Goal: Information Seeking & Learning: Learn about a topic

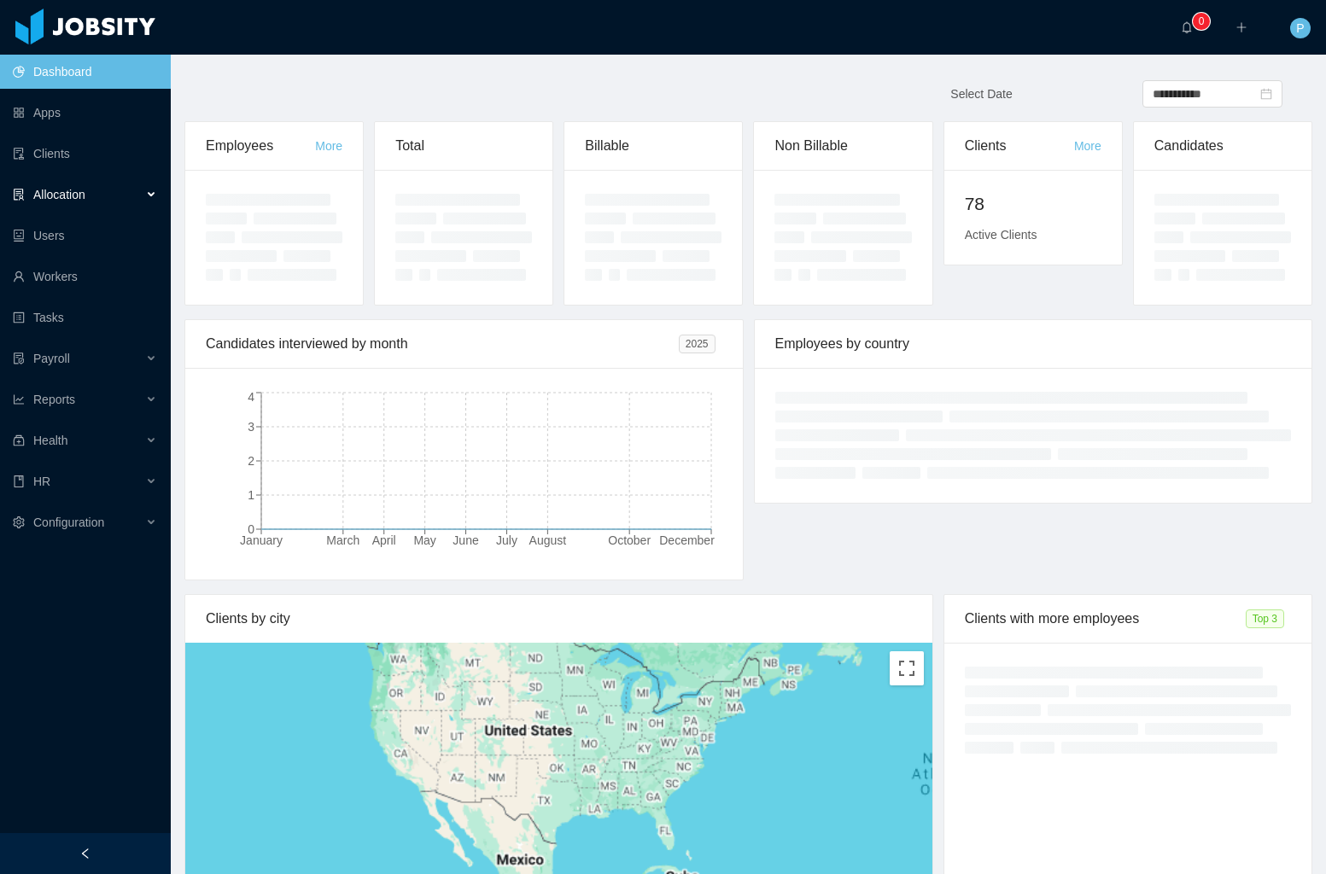
click at [96, 198] on div "Allocation" at bounding box center [85, 195] width 171 height 34
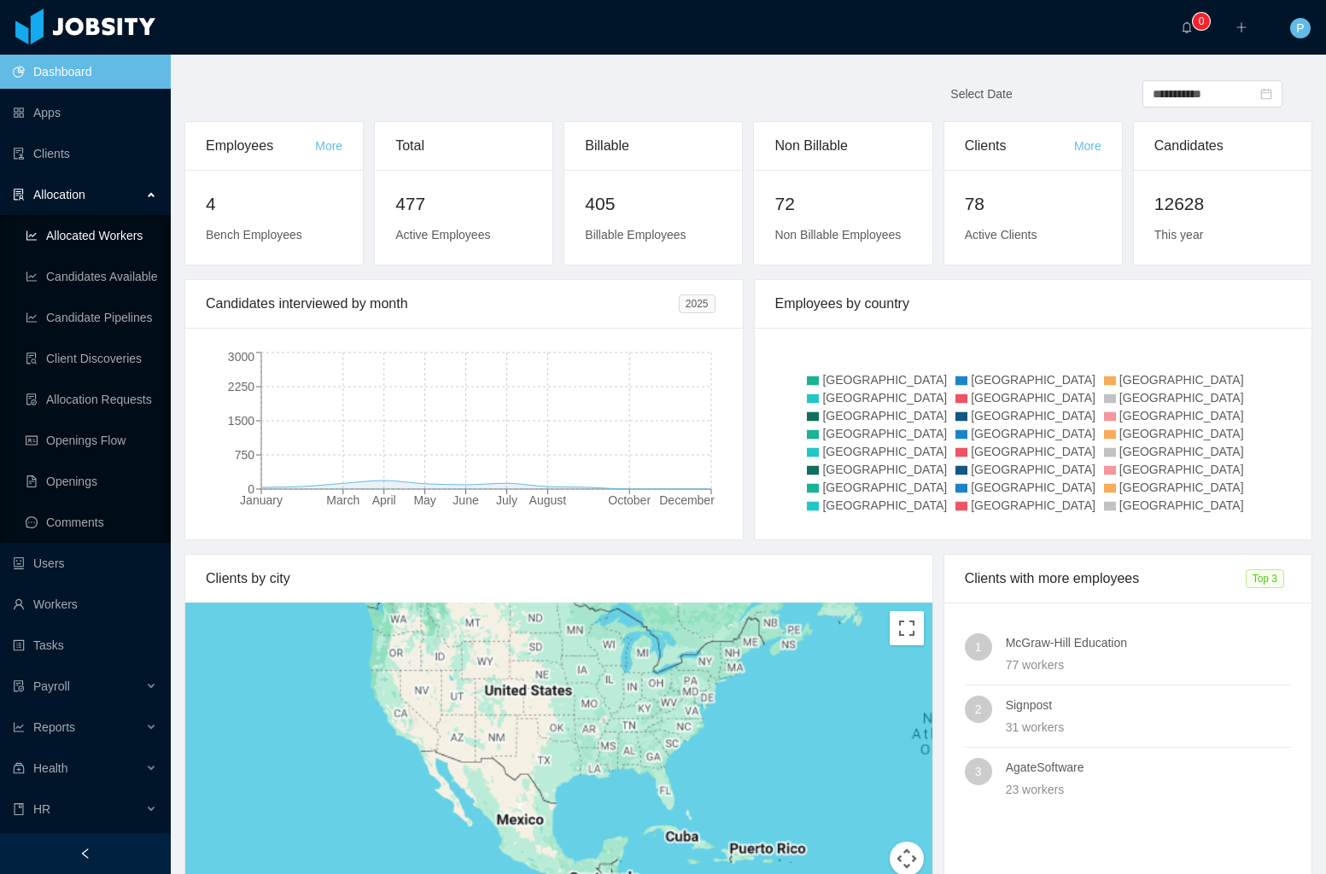
click at [95, 231] on link "Allocated Workers" at bounding box center [91, 236] width 131 height 34
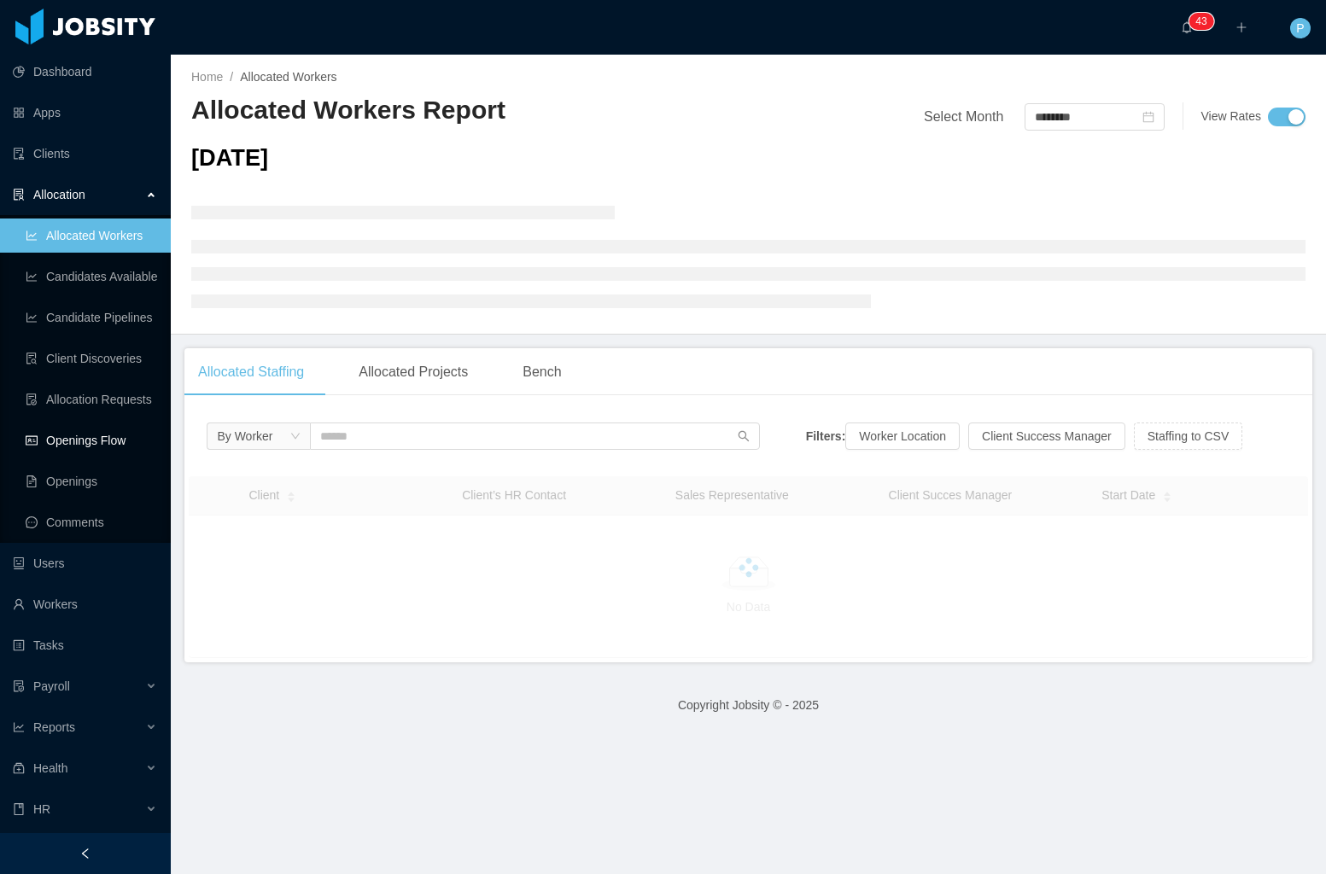
click at [96, 435] on link "Openings Flow" at bounding box center [91, 440] width 131 height 34
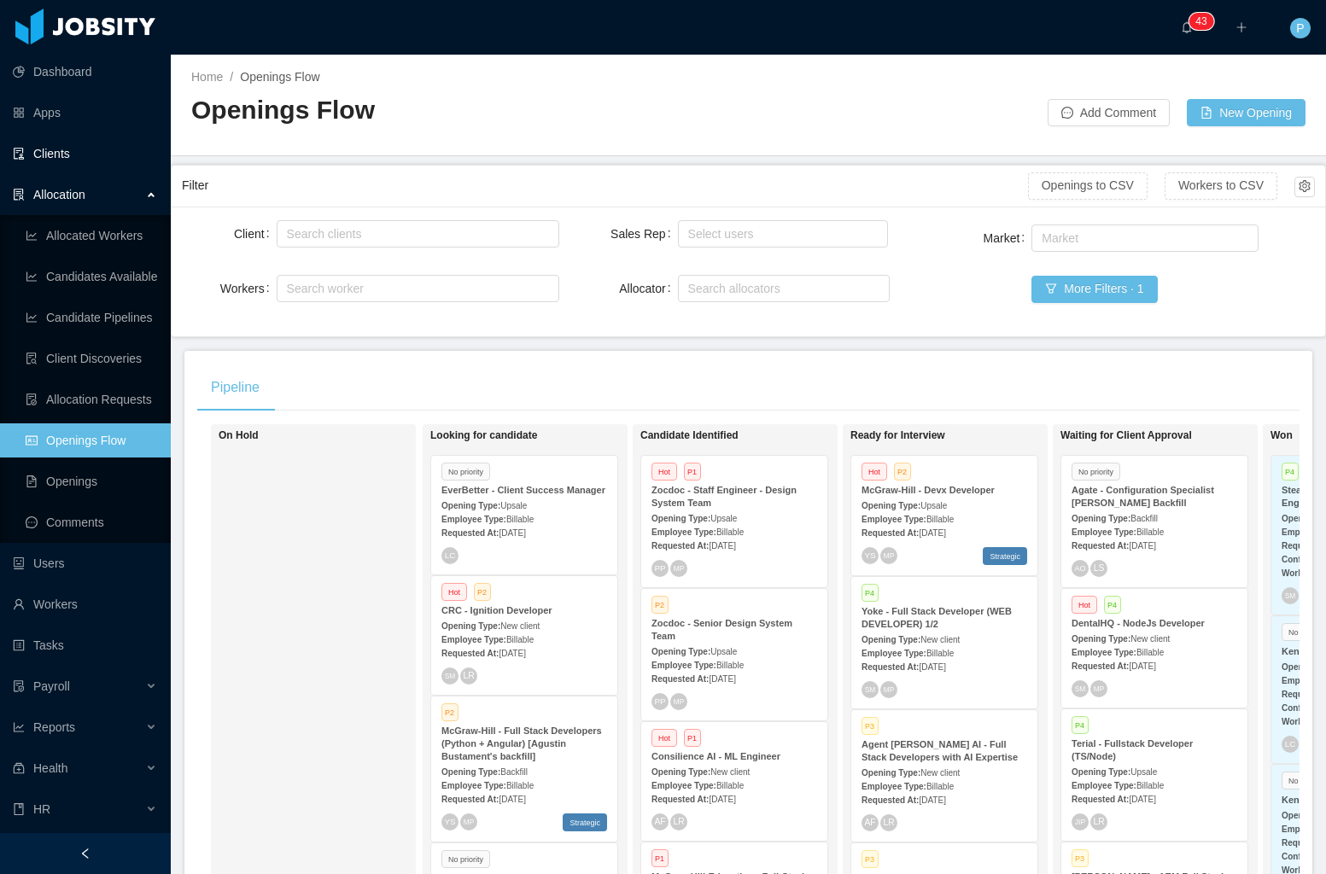
click at [65, 143] on link "Clients" at bounding box center [85, 154] width 144 height 34
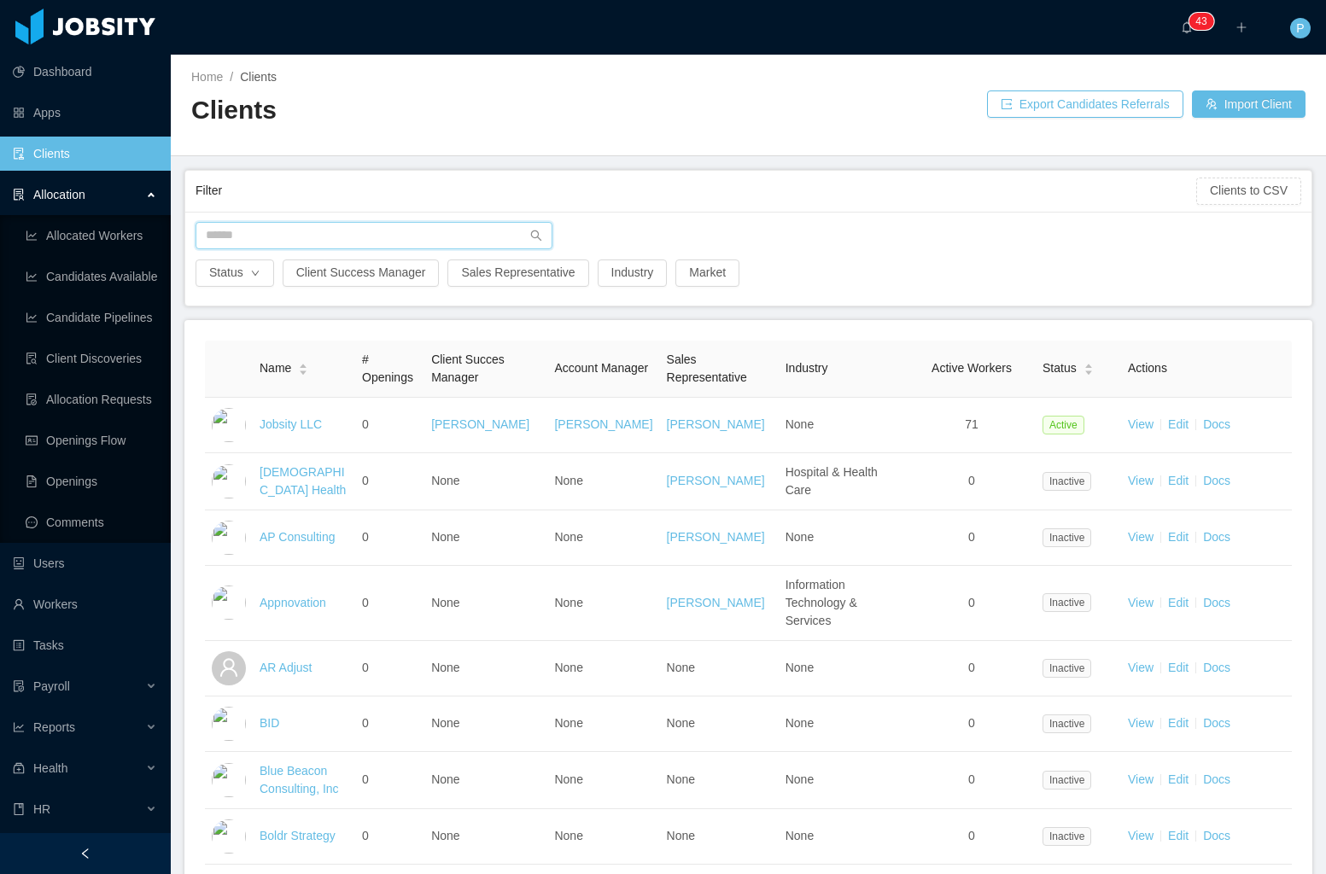
click at [328, 246] on input "text" at bounding box center [374, 235] width 357 height 27
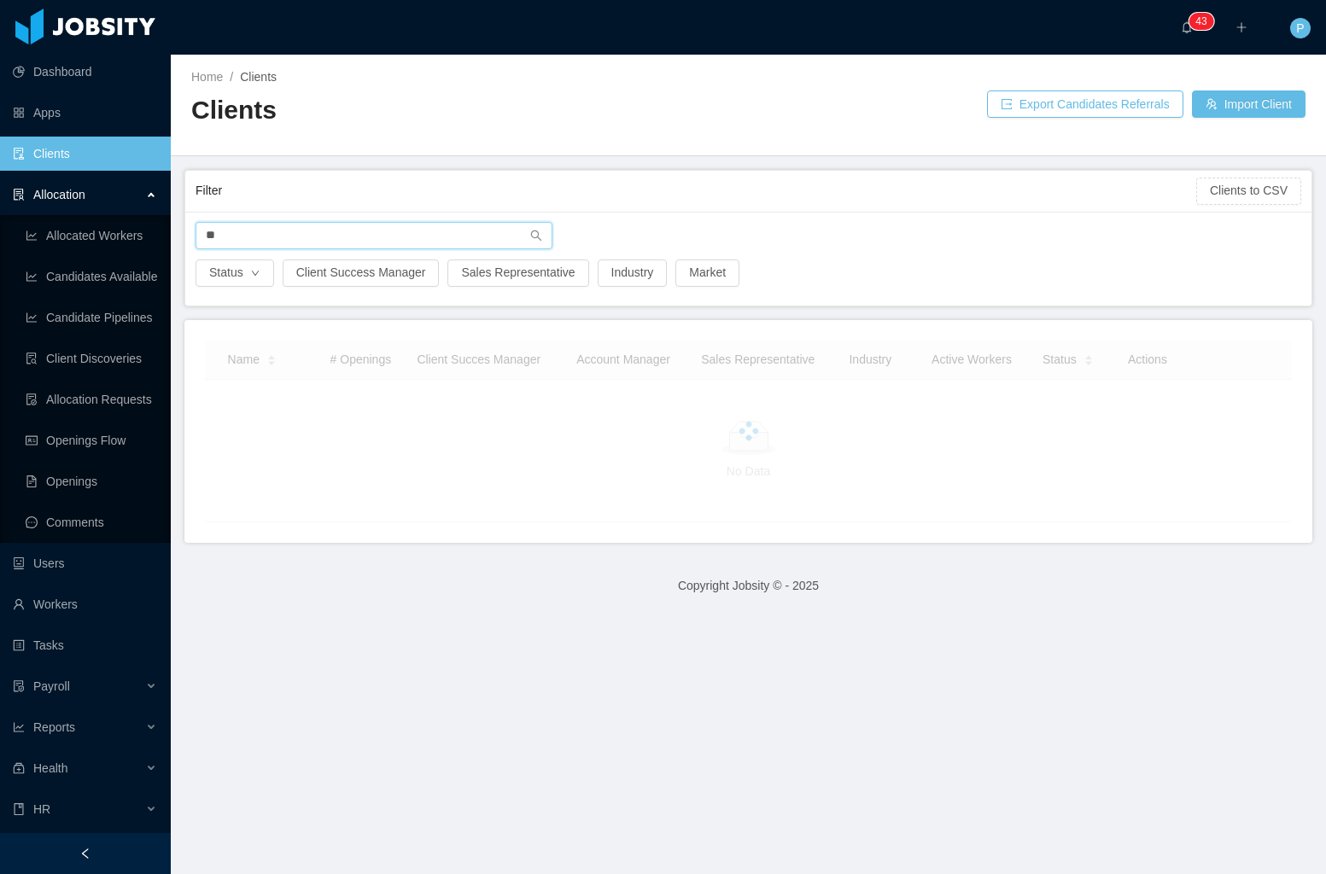
type input "*"
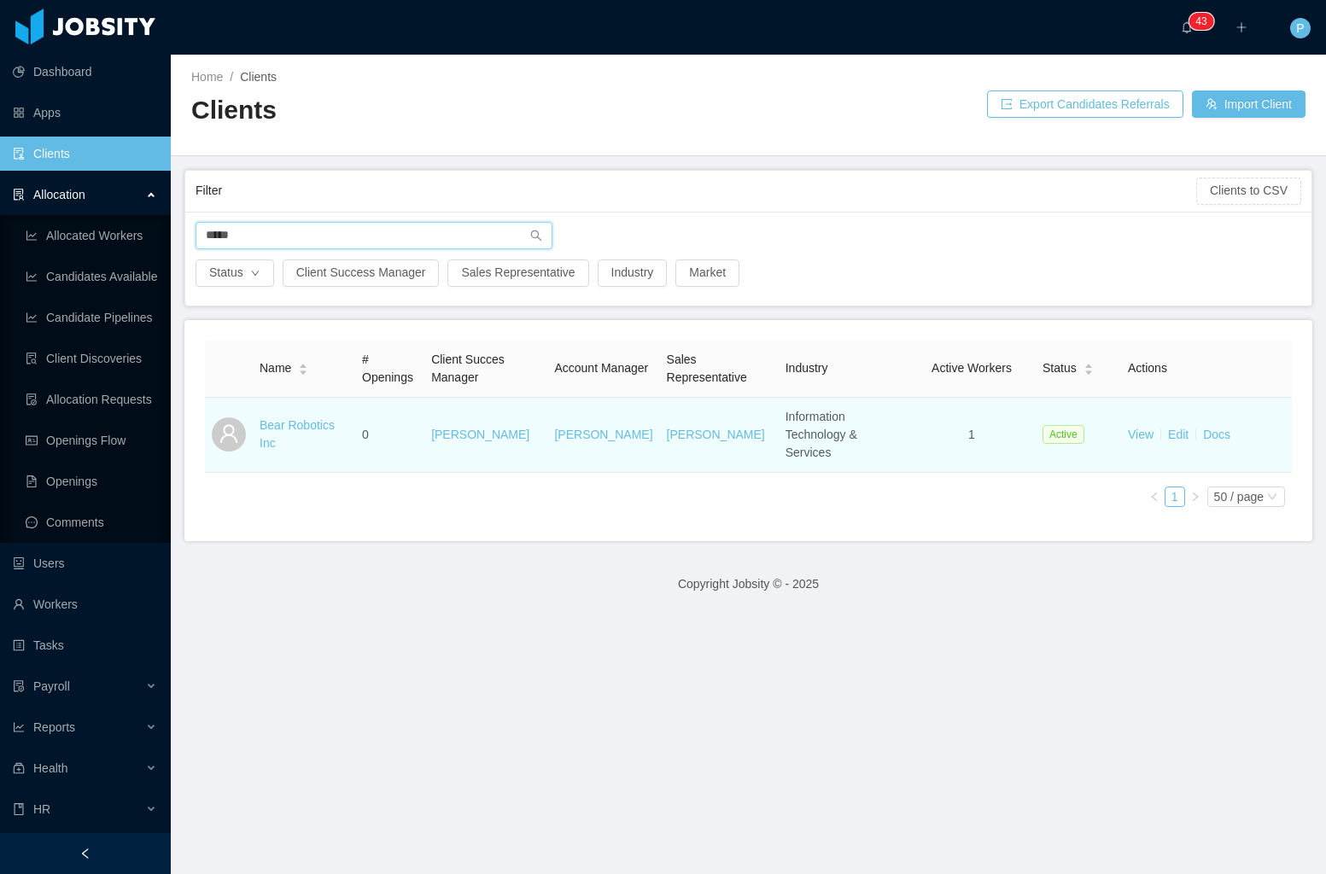
type input "****"
click at [268, 406] on td "Bear Robotics Inc" at bounding box center [304, 435] width 102 height 75
click at [271, 418] on link "Bear Robotics Inc" at bounding box center [297, 434] width 75 height 32
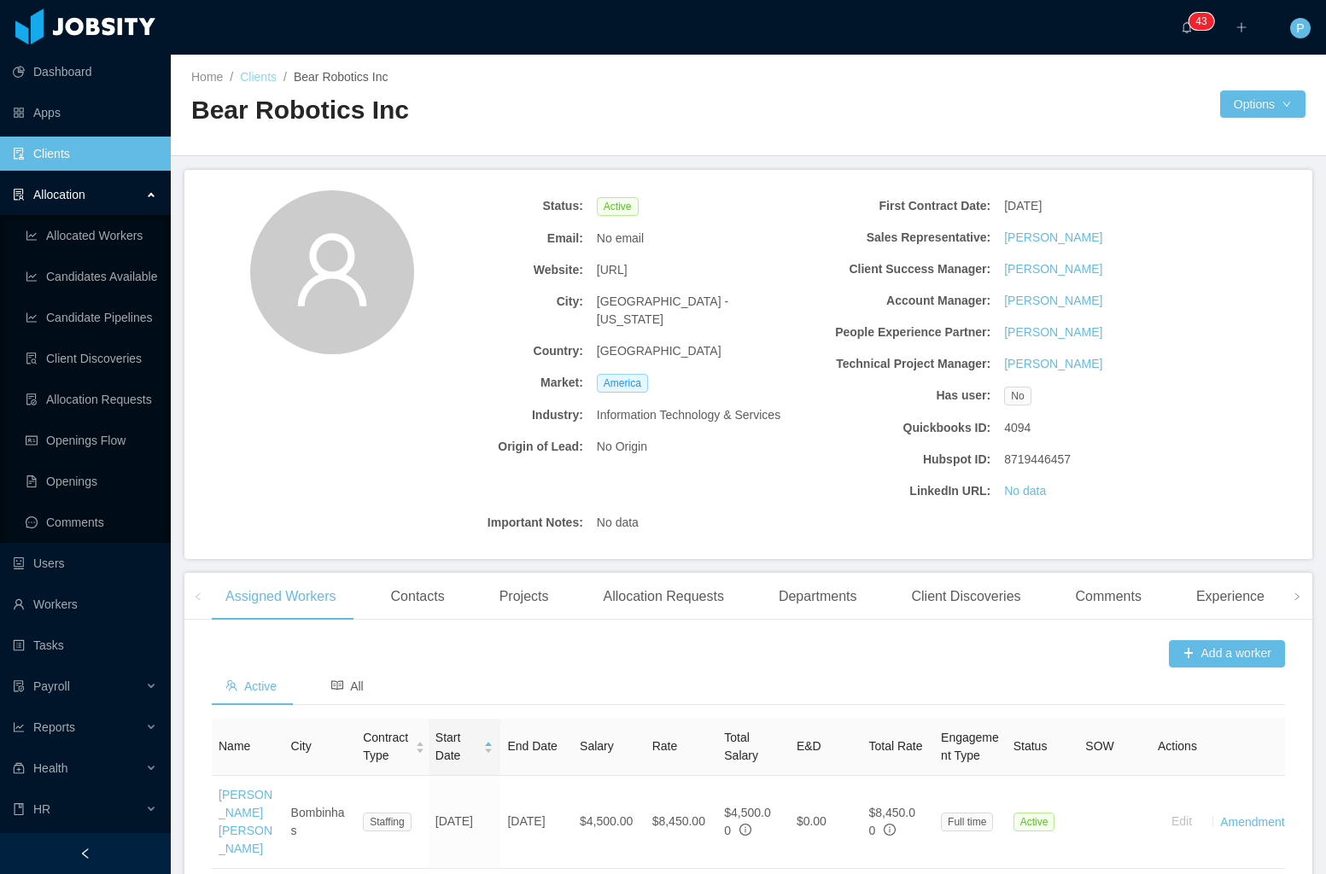
click at [269, 79] on link "Clients" at bounding box center [258, 77] width 37 height 14
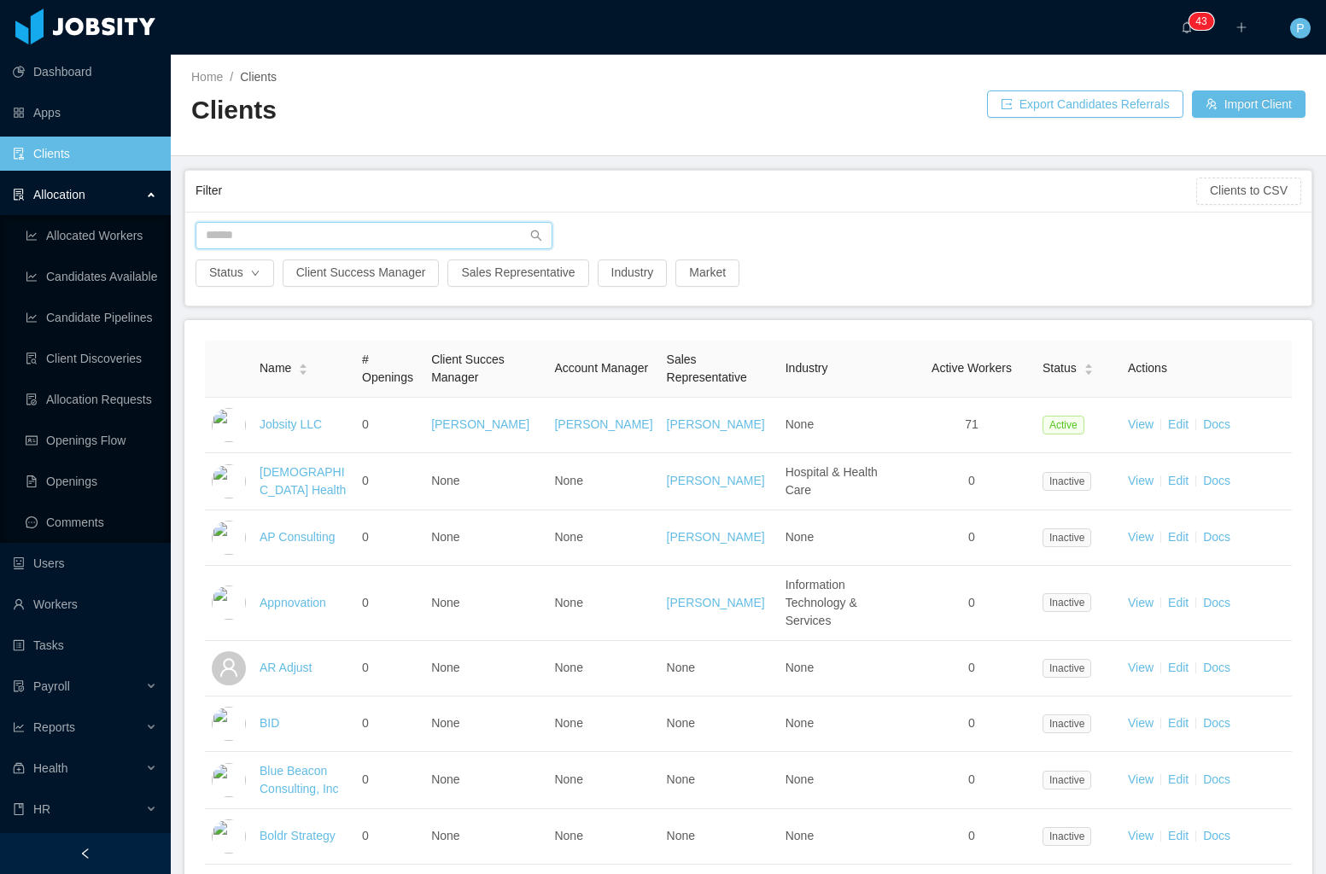
click at [374, 236] on input "text" at bounding box center [374, 235] width 357 height 27
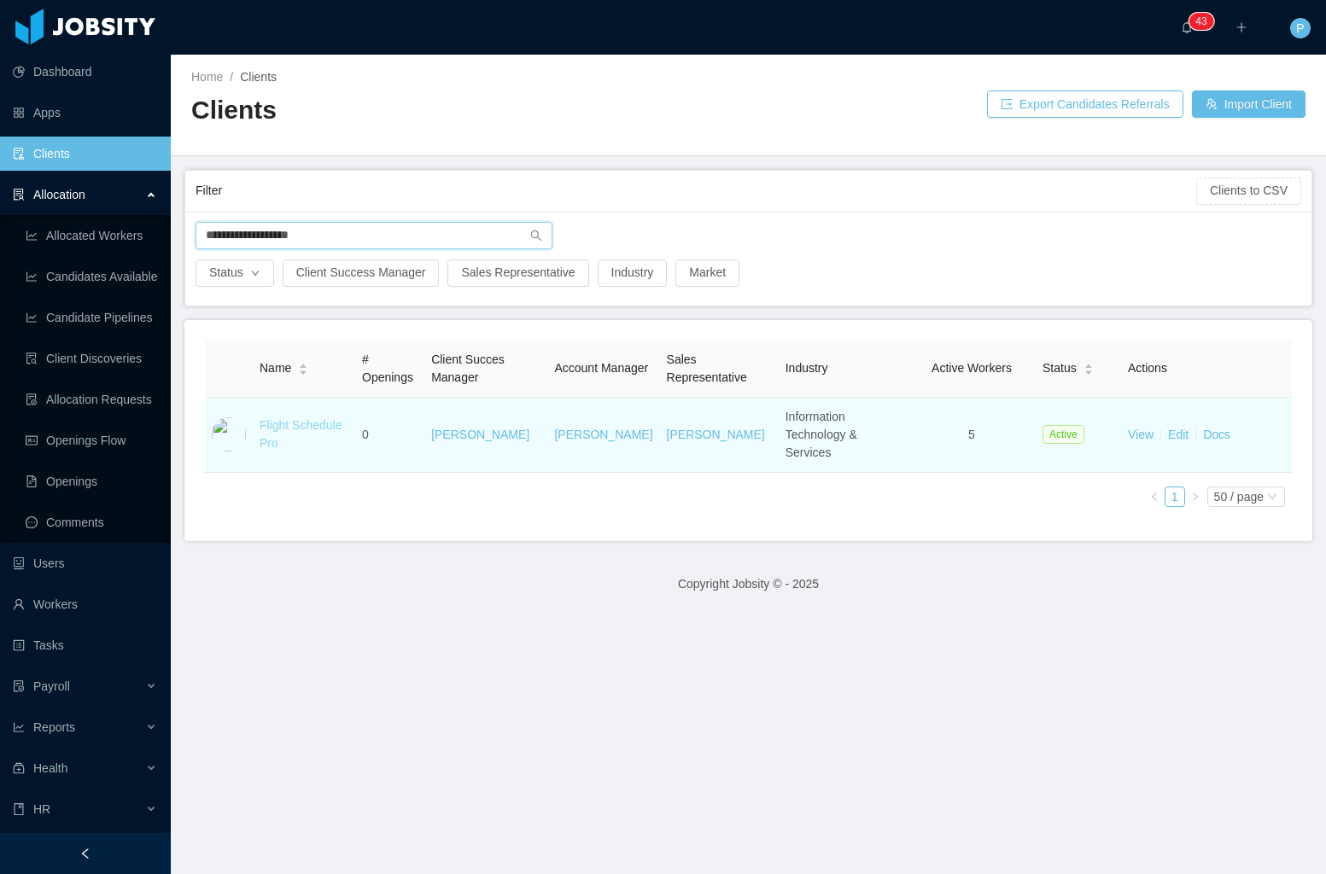
type input "**********"
click at [321, 418] on link "Flight Schedule Pro" at bounding box center [301, 434] width 83 height 32
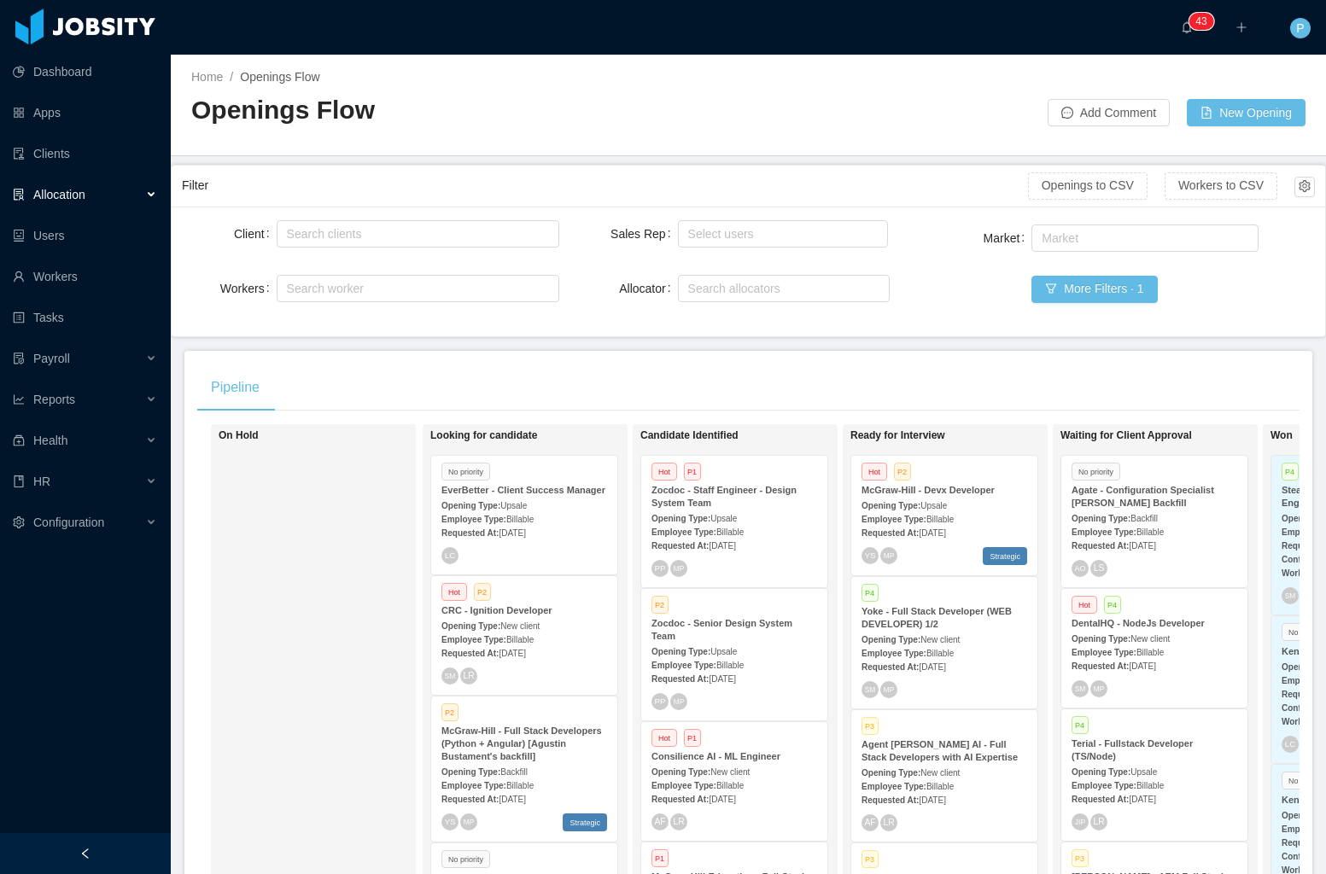
click at [312, 403] on div "Pipeline" at bounding box center [748, 388] width 1102 height 48
click at [400, 238] on div "Search clients" at bounding box center [414, 233] width 255 height 17
type input "**********"
click at [412, 267] on li "Developer Town" at bounding box center [415, 267] width 280 height 27
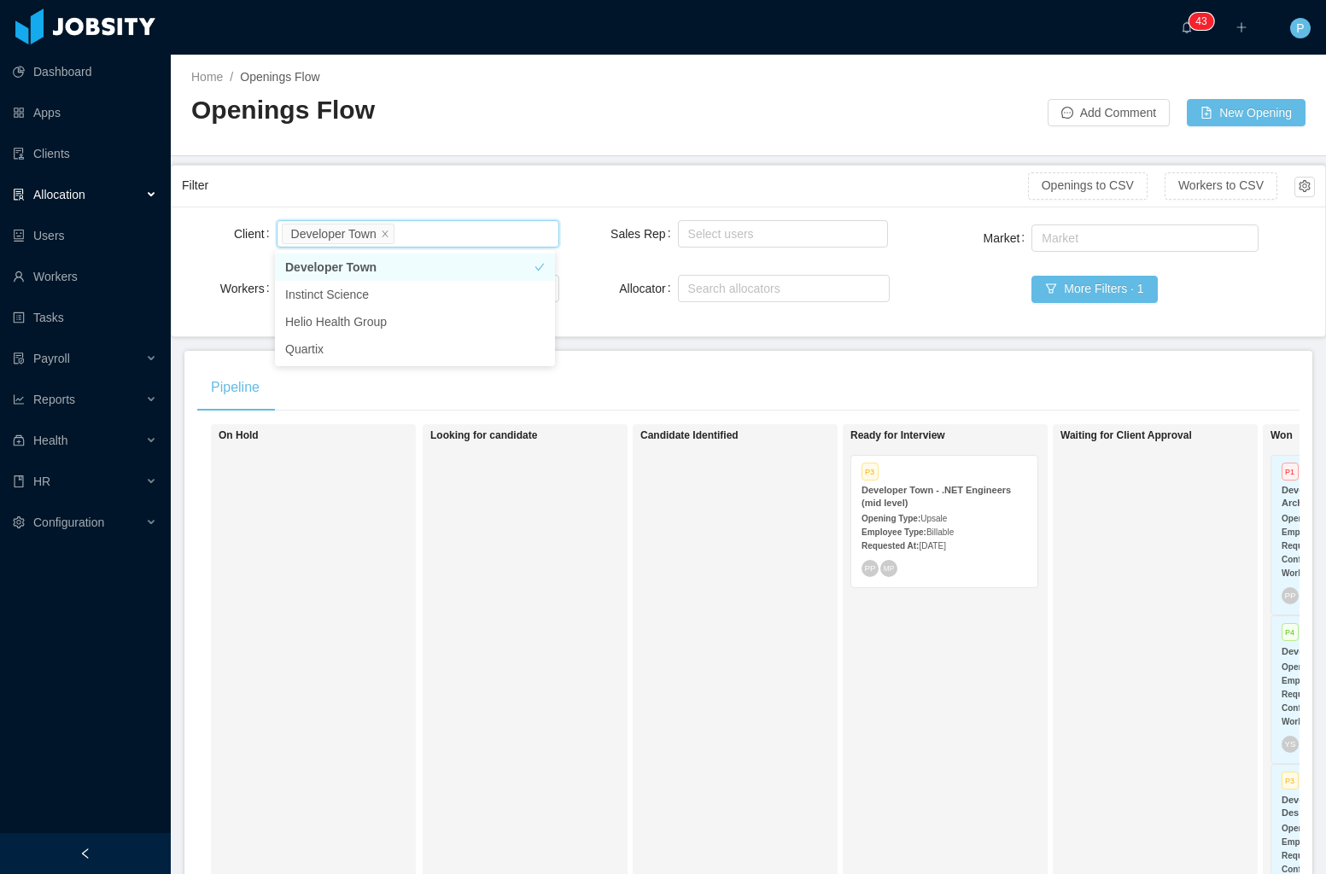
click at [968, 517] on div "Opening Type: Upsale" at bounding box center [944, 518] width 166 height 18
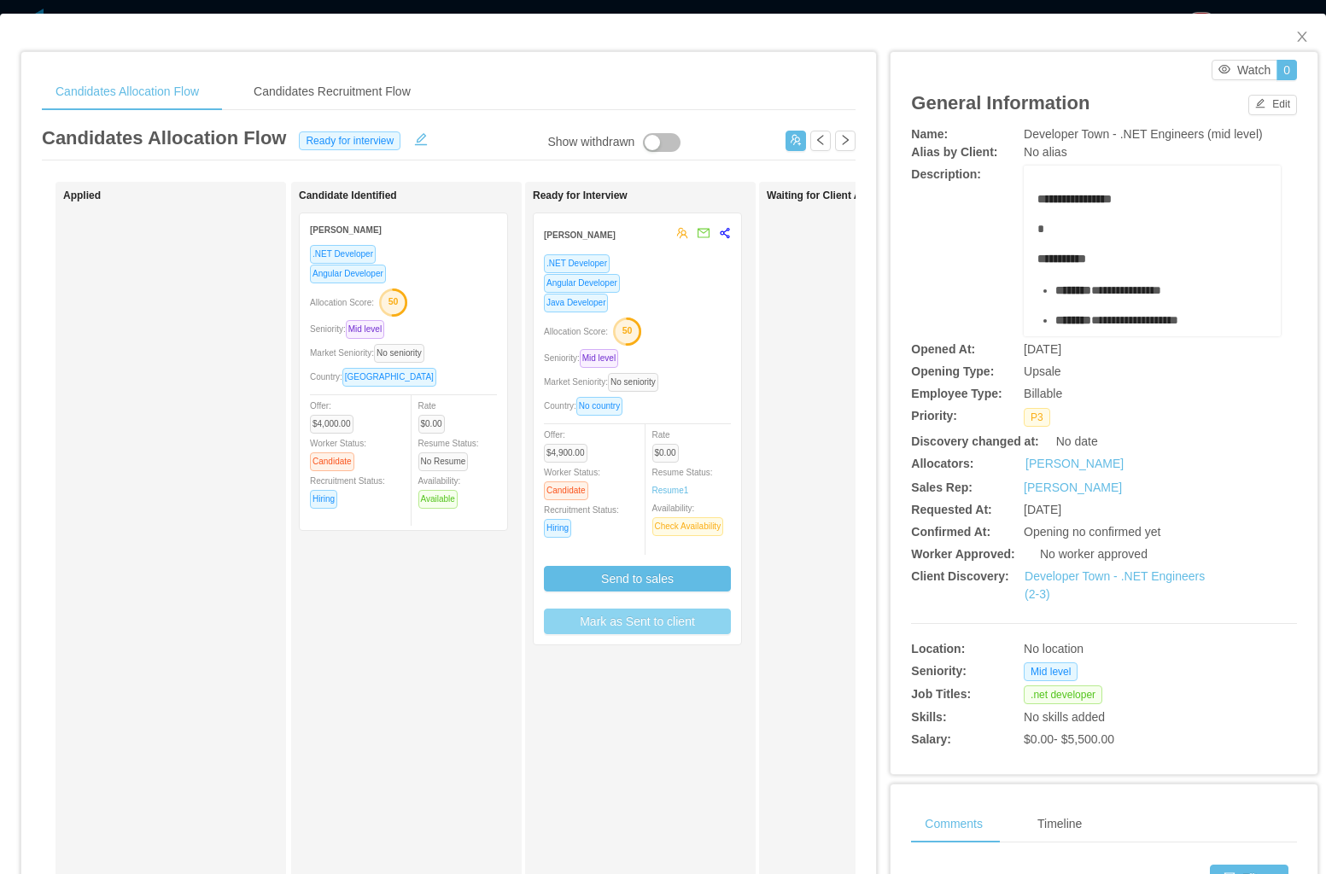
click at [686, 628] on button "Mark as Sent to client" at bounding box center [637, 622] width 187 height 26
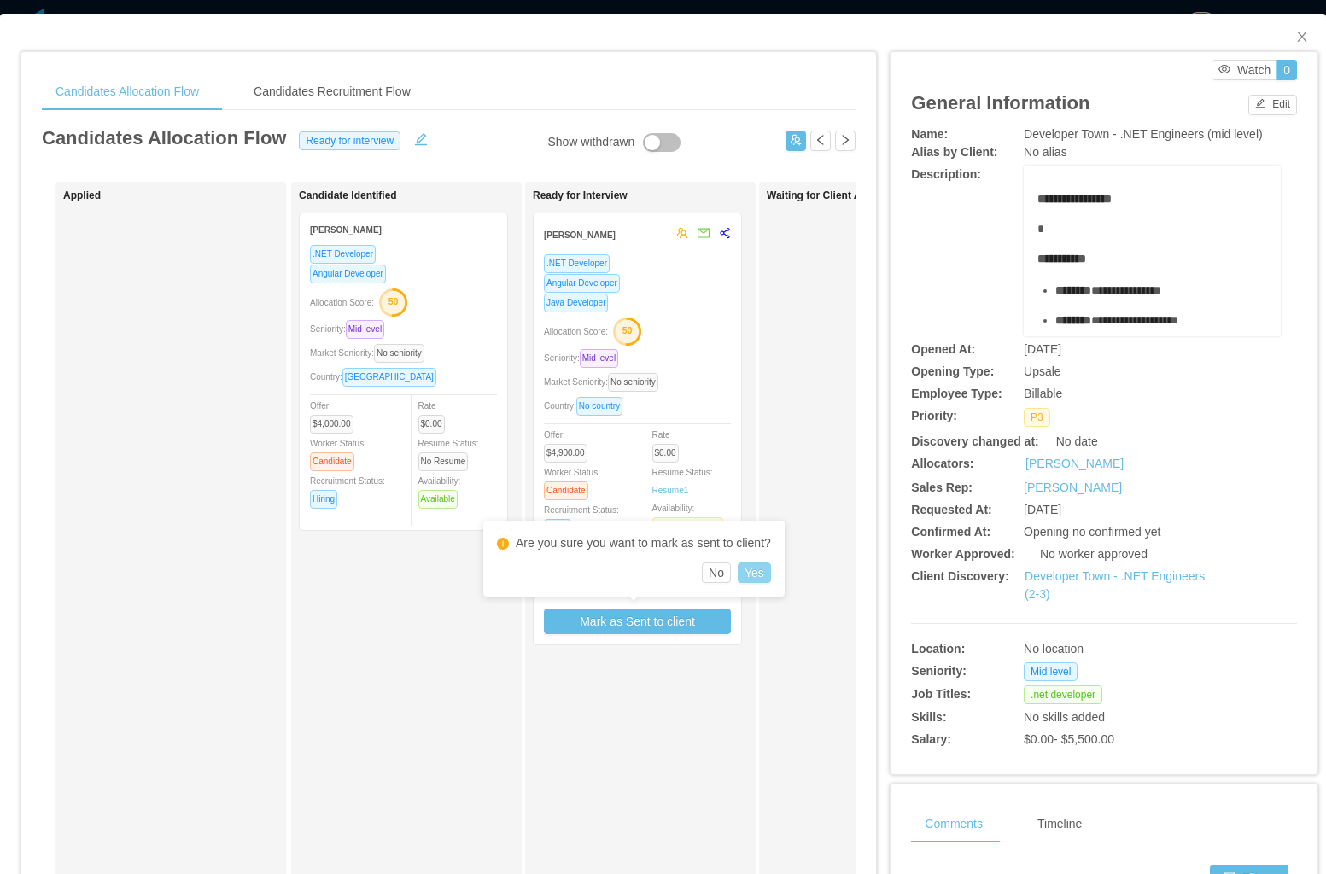
click at [770, 581] on button "Yes" at bounding box center [754, 573] width 33 height 20
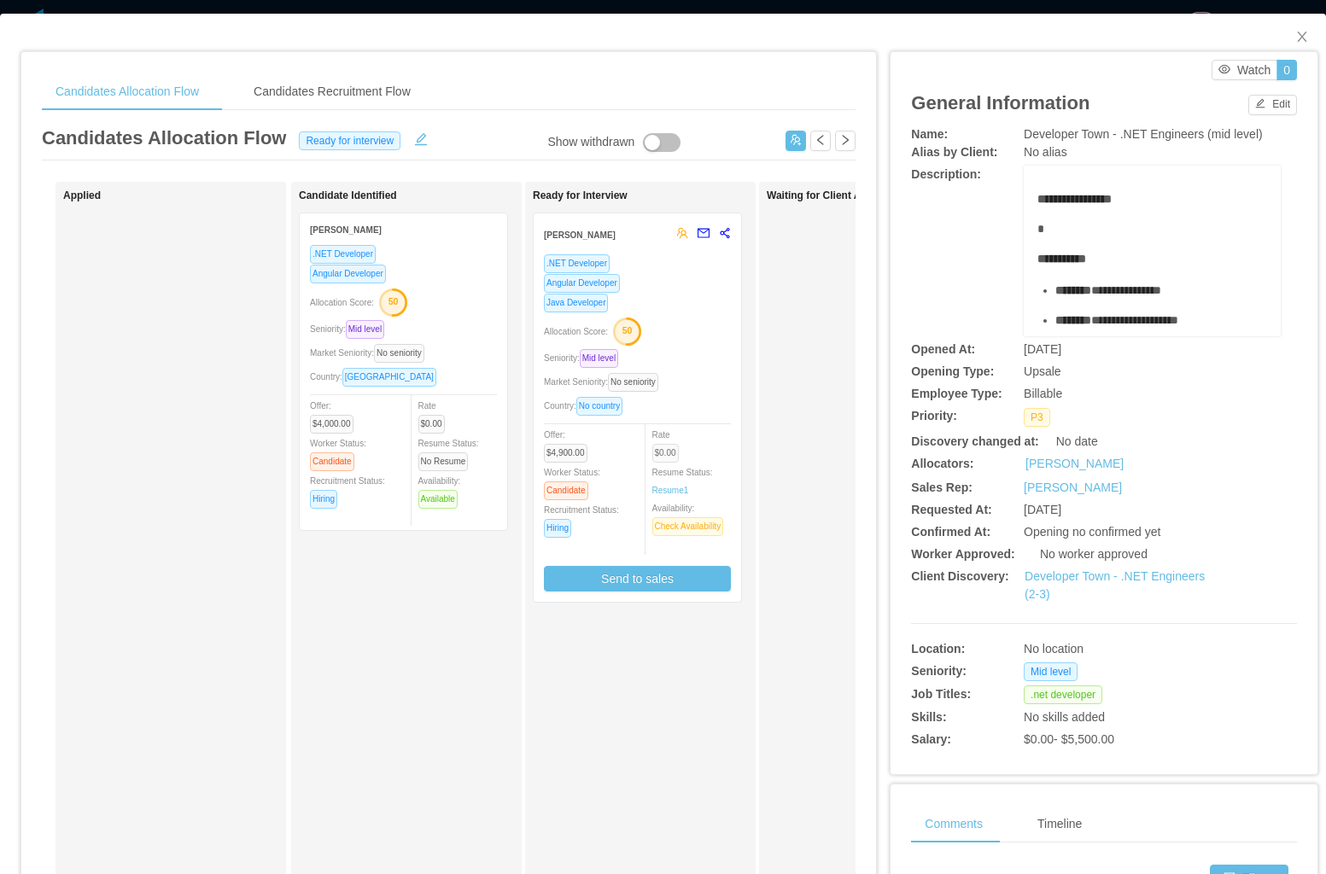
click at [670, 454] on span "$0.00" at bounding box center [665, 453] width 26 height 19
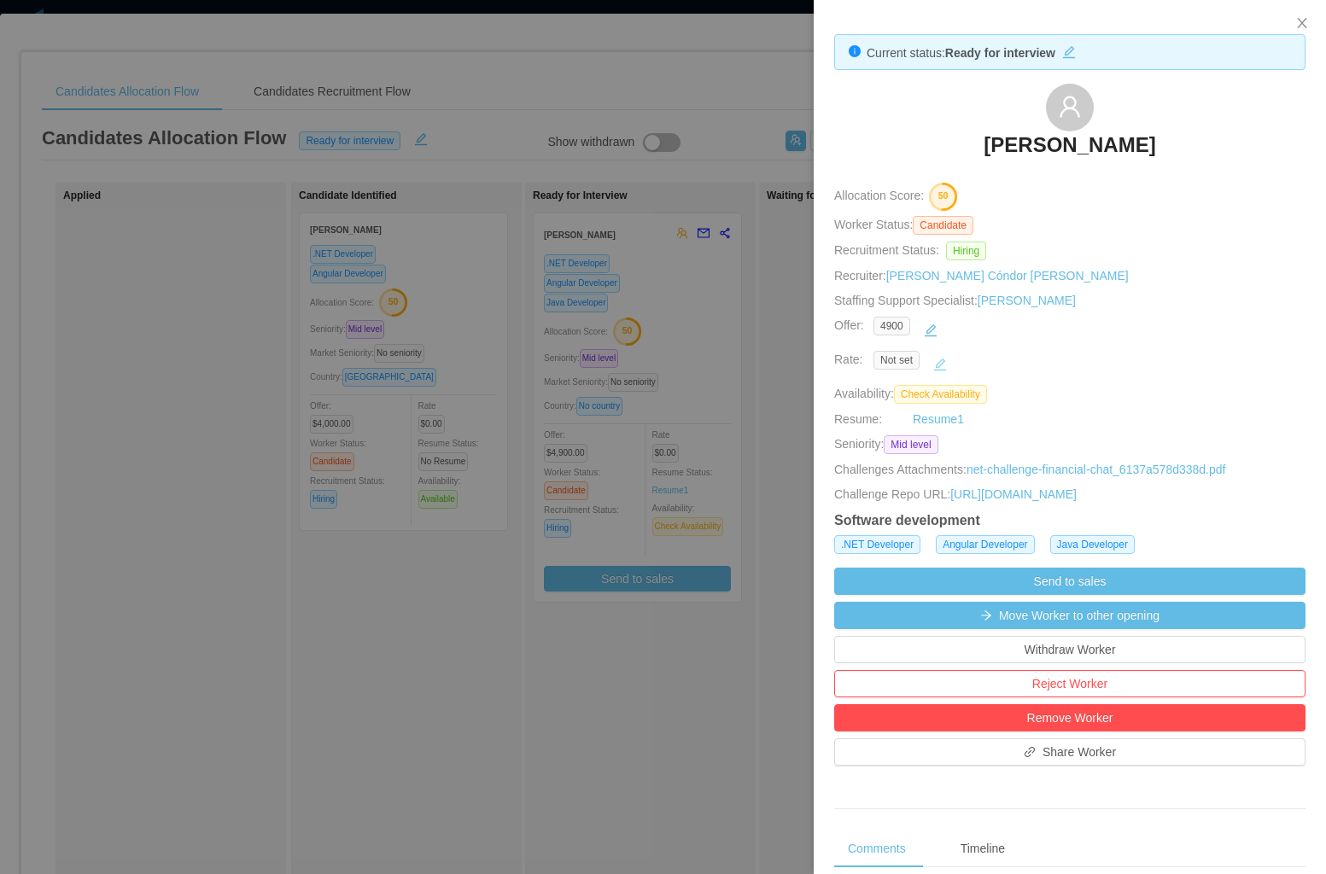
click at [948, 358] on button "button" at bounding box center [939, 364] width 27 height 27
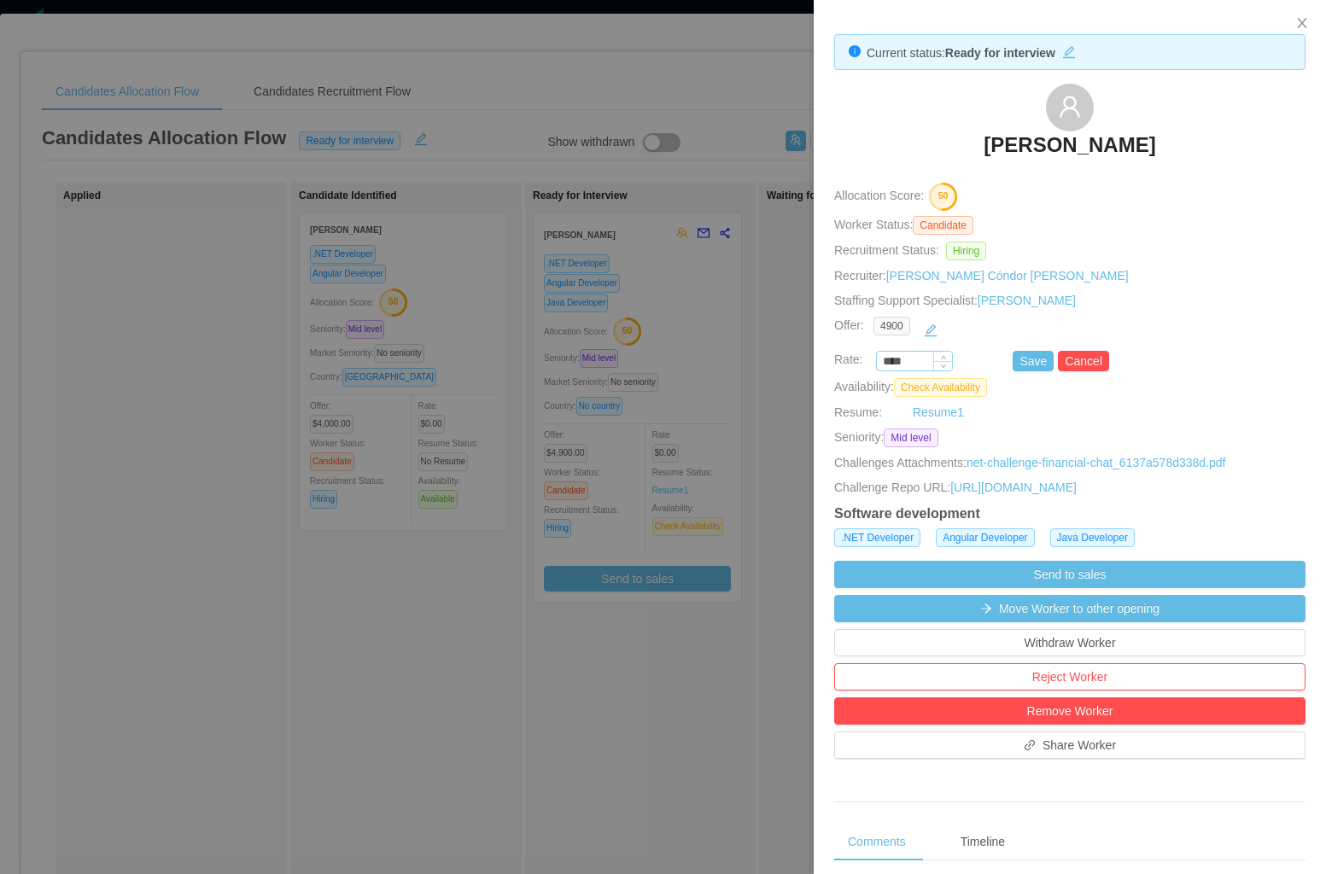
click at [897, 368] on input "****" at bounding box center [914, 362] width 75 height 19
type input "*******"
click at [1018, 356] on button "Save" at bounding box center [1033, 361] width 41 height 20
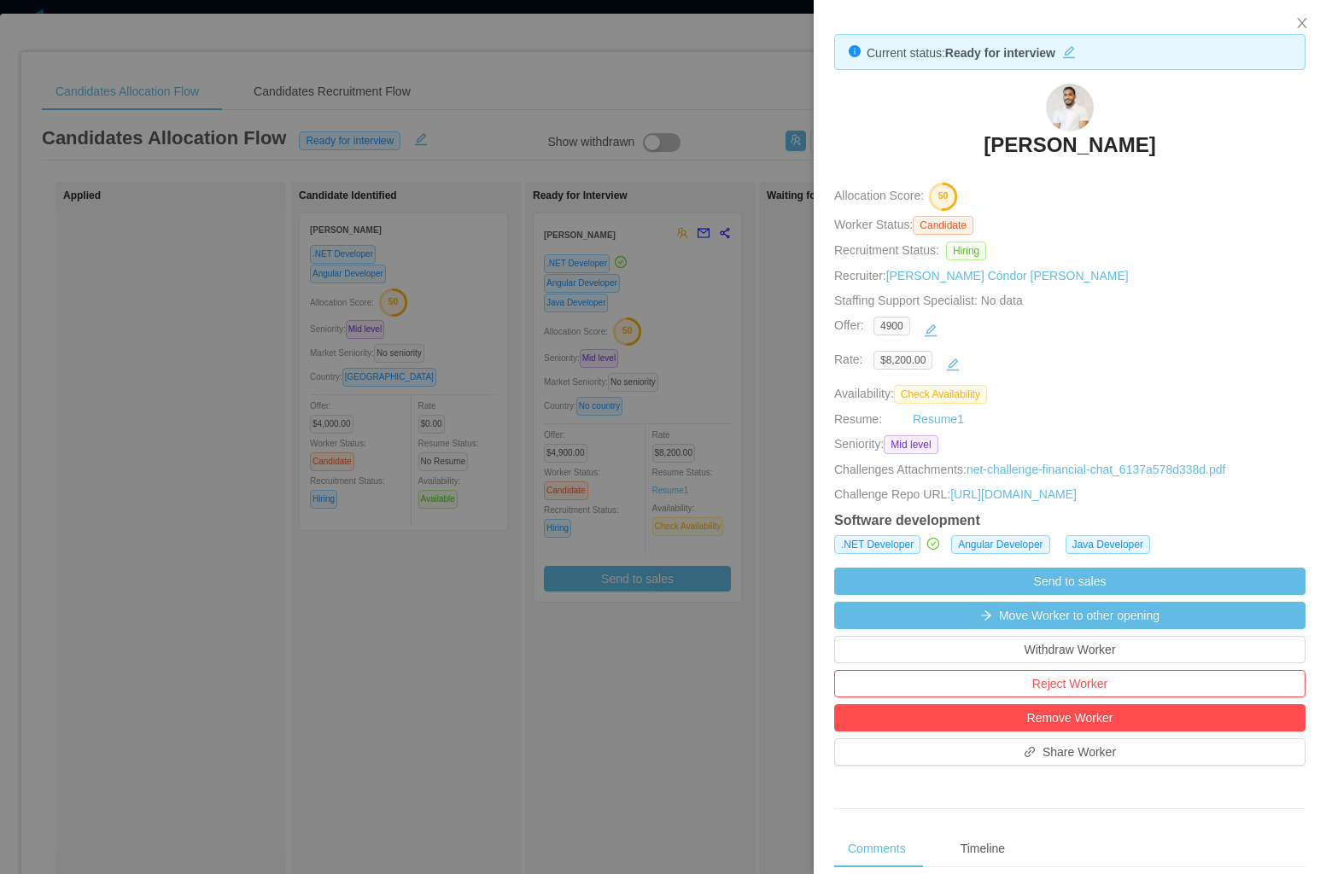
click at [1181, 131] on div "[PERSON_NAME]" at bounding box center [1069, 126] width 471 height 85
click at [1297, 22] on icon "icon: close" at bounding box center [1302, 23] width 14 height 14
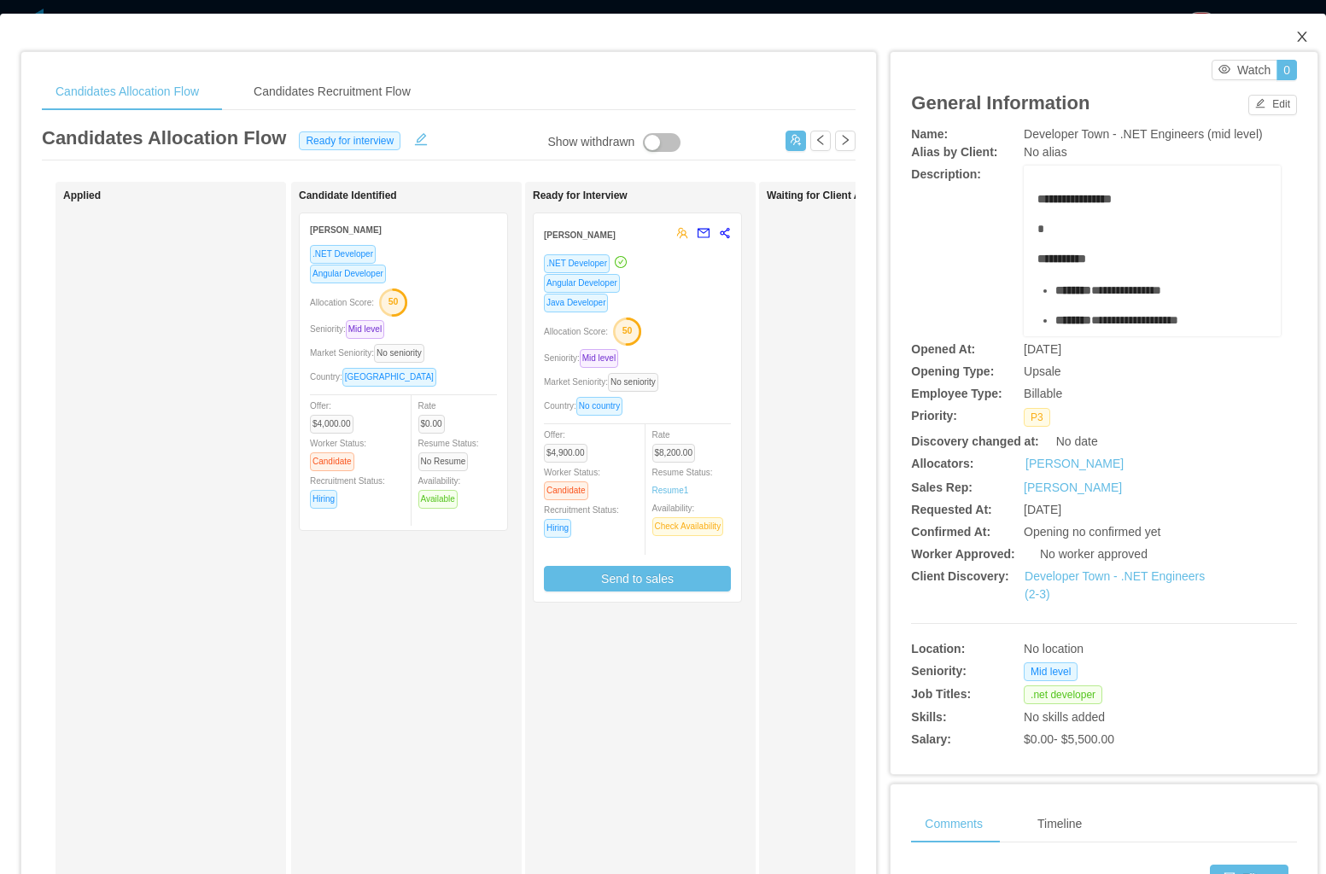
click at [1295, 38] on icon "icon: close" at bounding box center [1302, 37] width 14 height 14
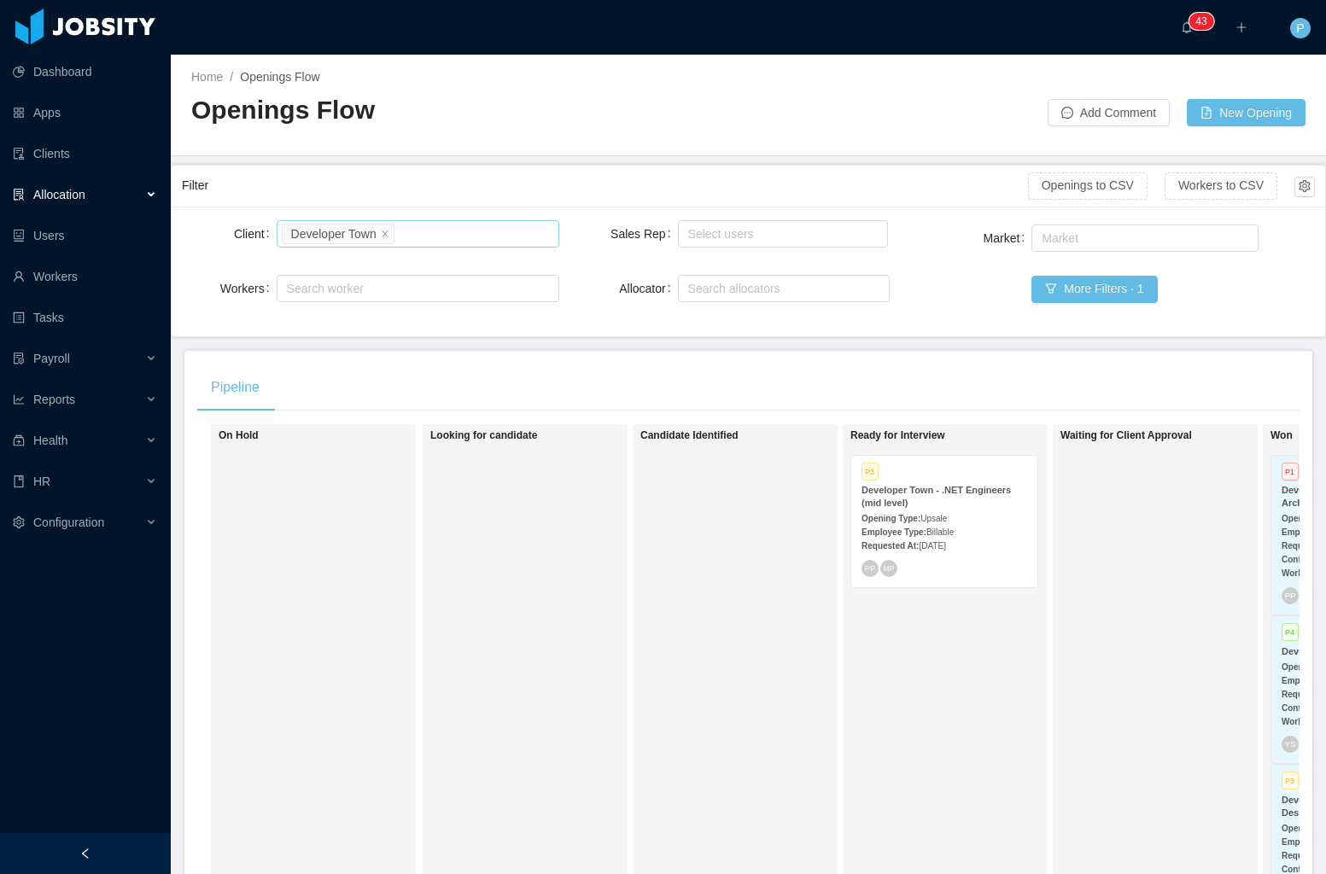
click at [396, 234] on div "Search clients Developer Town" at bounding box center [416, 234] width 268 height 26
click at [386, 237] on icon "icon: close" at bounding box center [385, 234] width 9 height 10
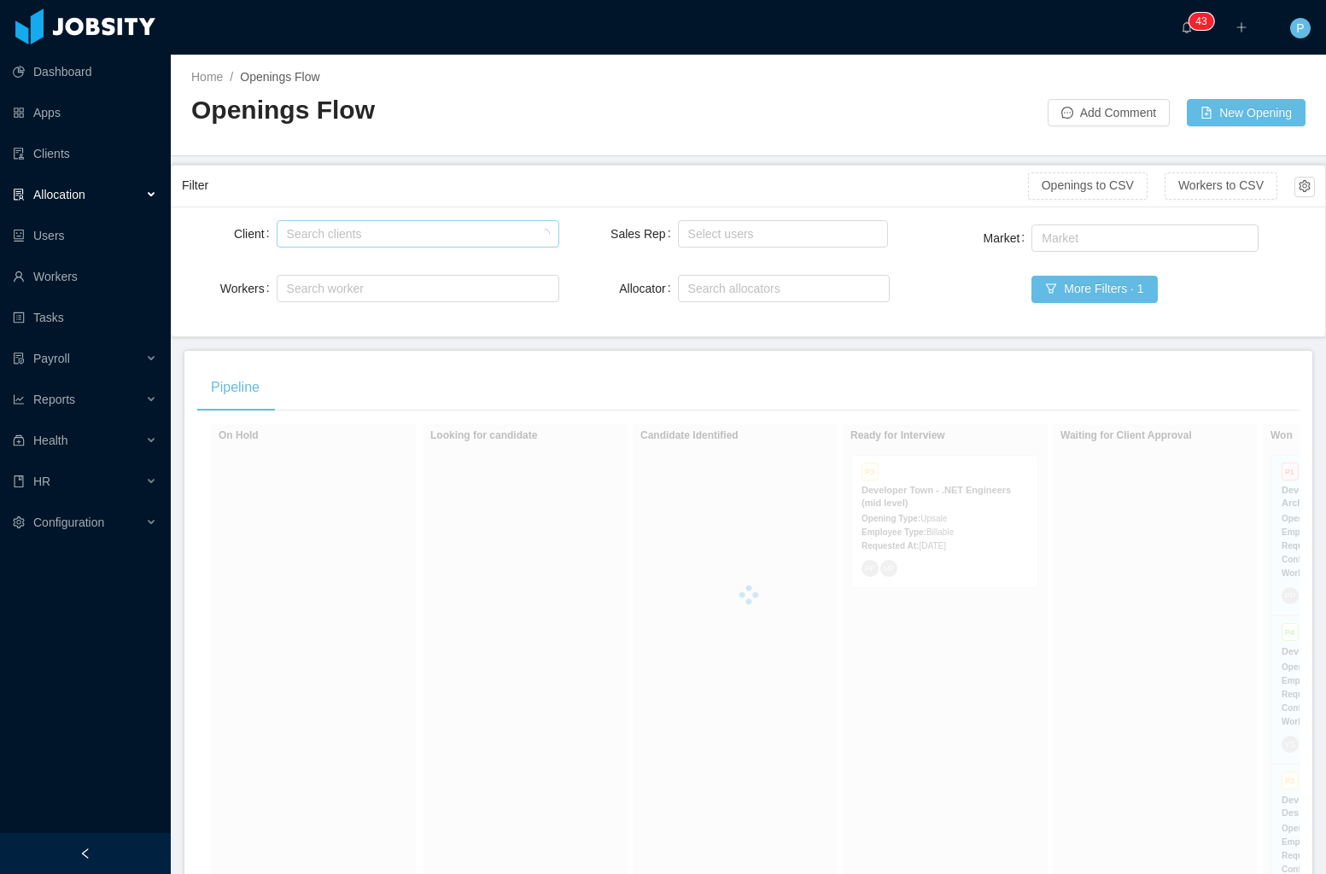
click at [377, 195] on div "Filter" at bounding box center [605, 186] width 846 height 32
click at [372, 231] on div "Search clients" at bounding box center [414, 233] width 255 height 17
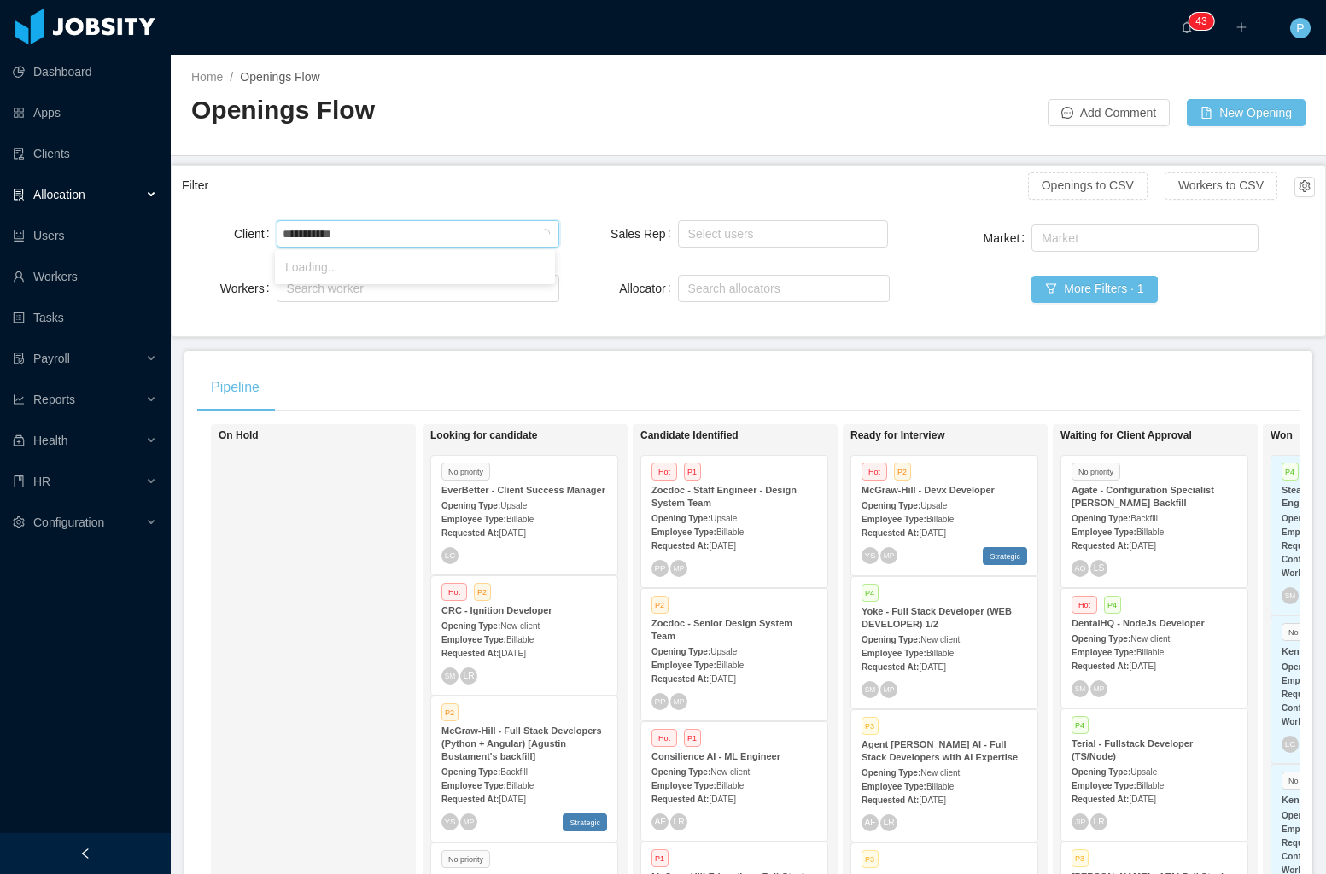
type input "**********"
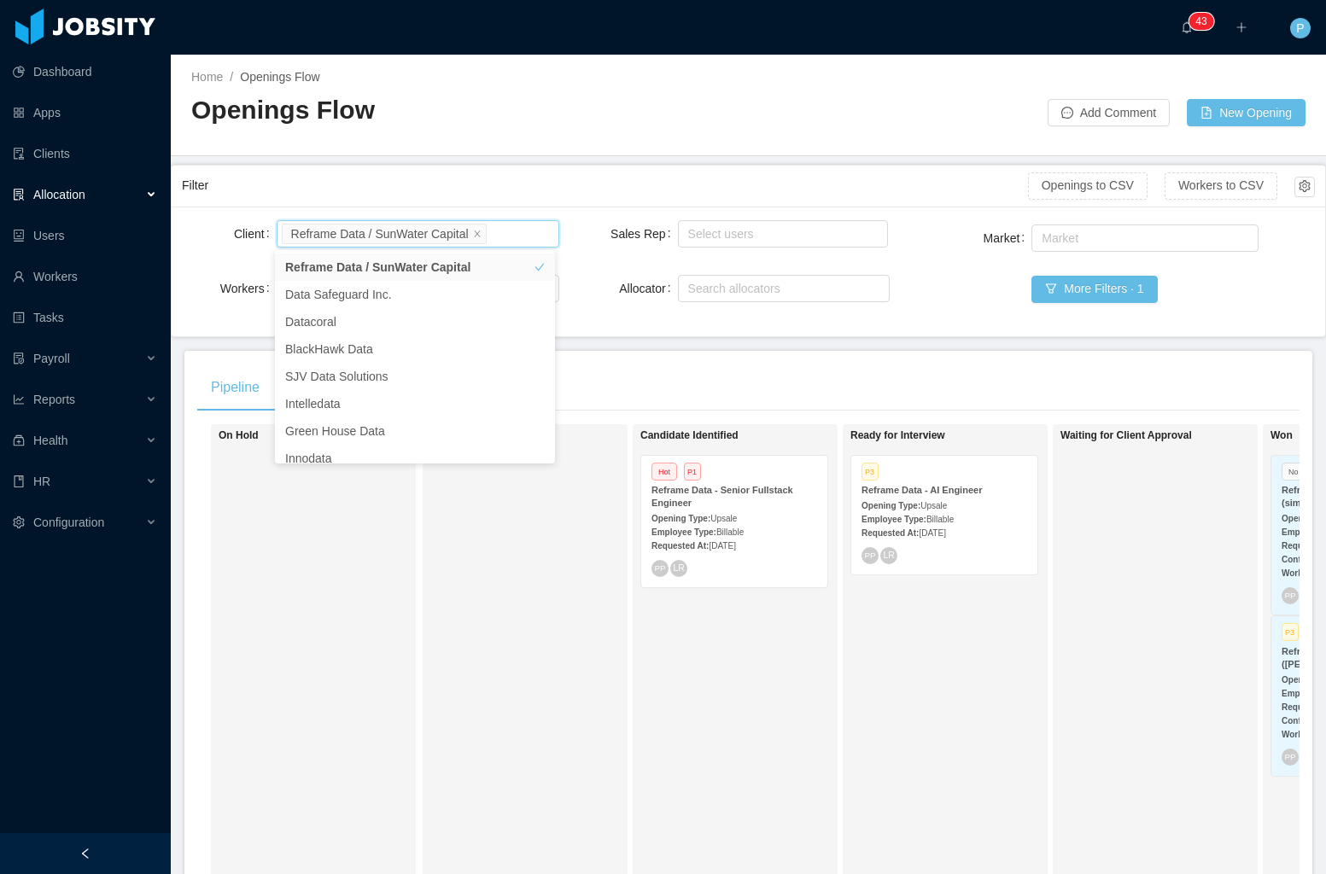
click at [1124, 321] on div "Market Market More Filters · 1" at bounding box center [1125, 273] width 377 height 105
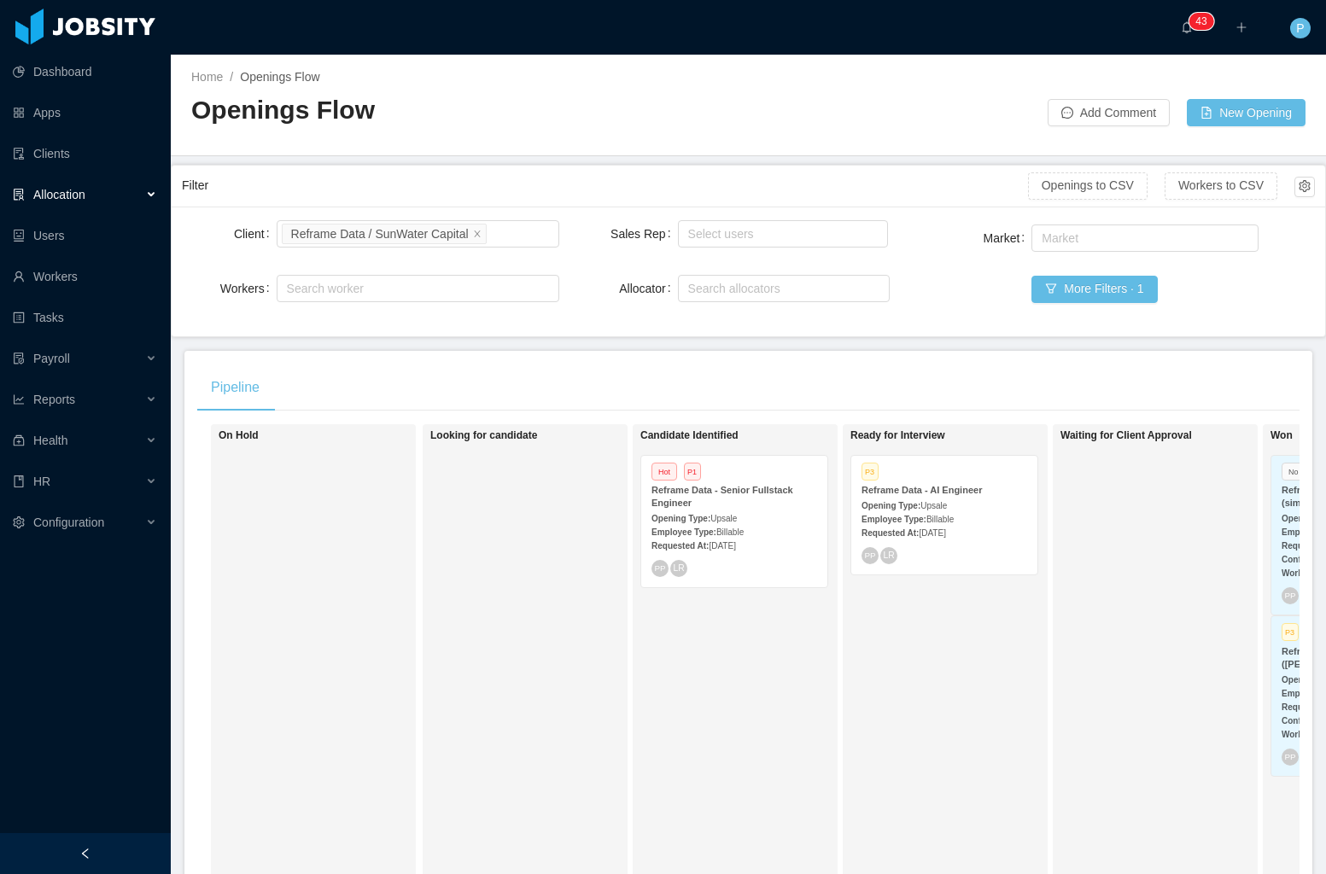
click at [908, 514] on div "Employee Type: Billable" at bounding box center [944, 519] width 166 height 18
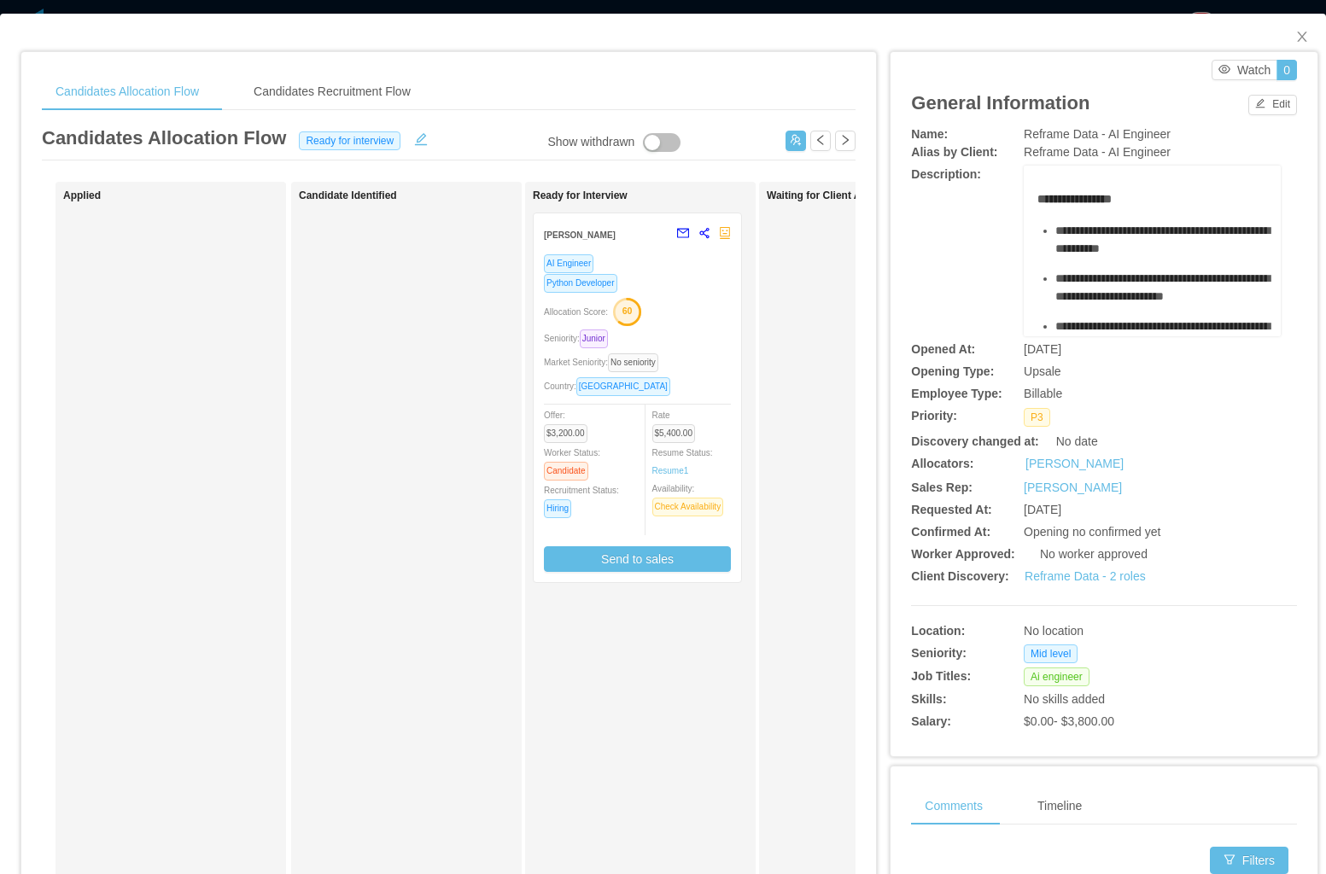
click at [674, 297] on div "Allocation Score: 60" at bounding box center [637, 310] width 187 height 27
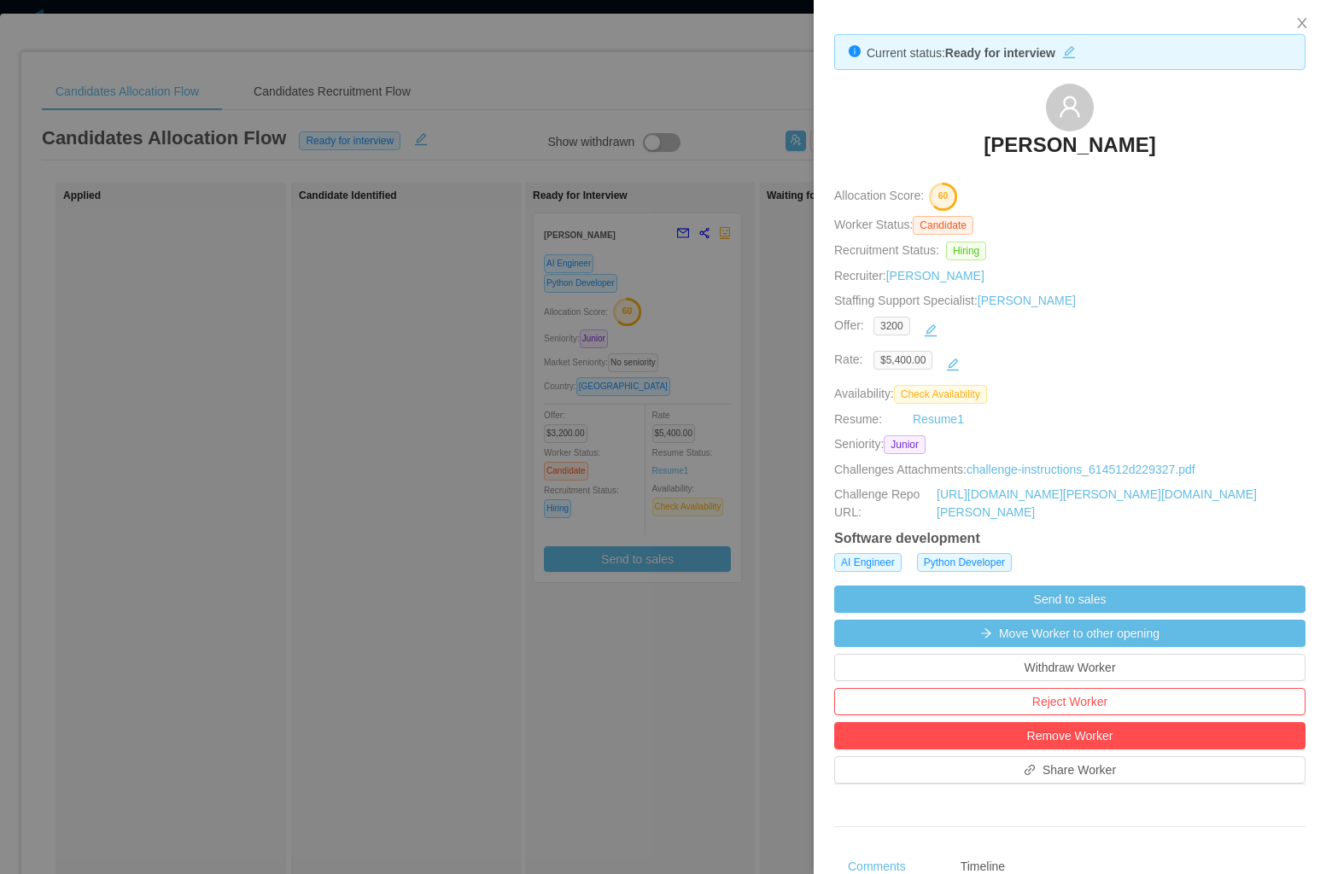
click at [1071, 357] on div "$5,400.00" at bounding box center [1079, 364] width 412 height 27
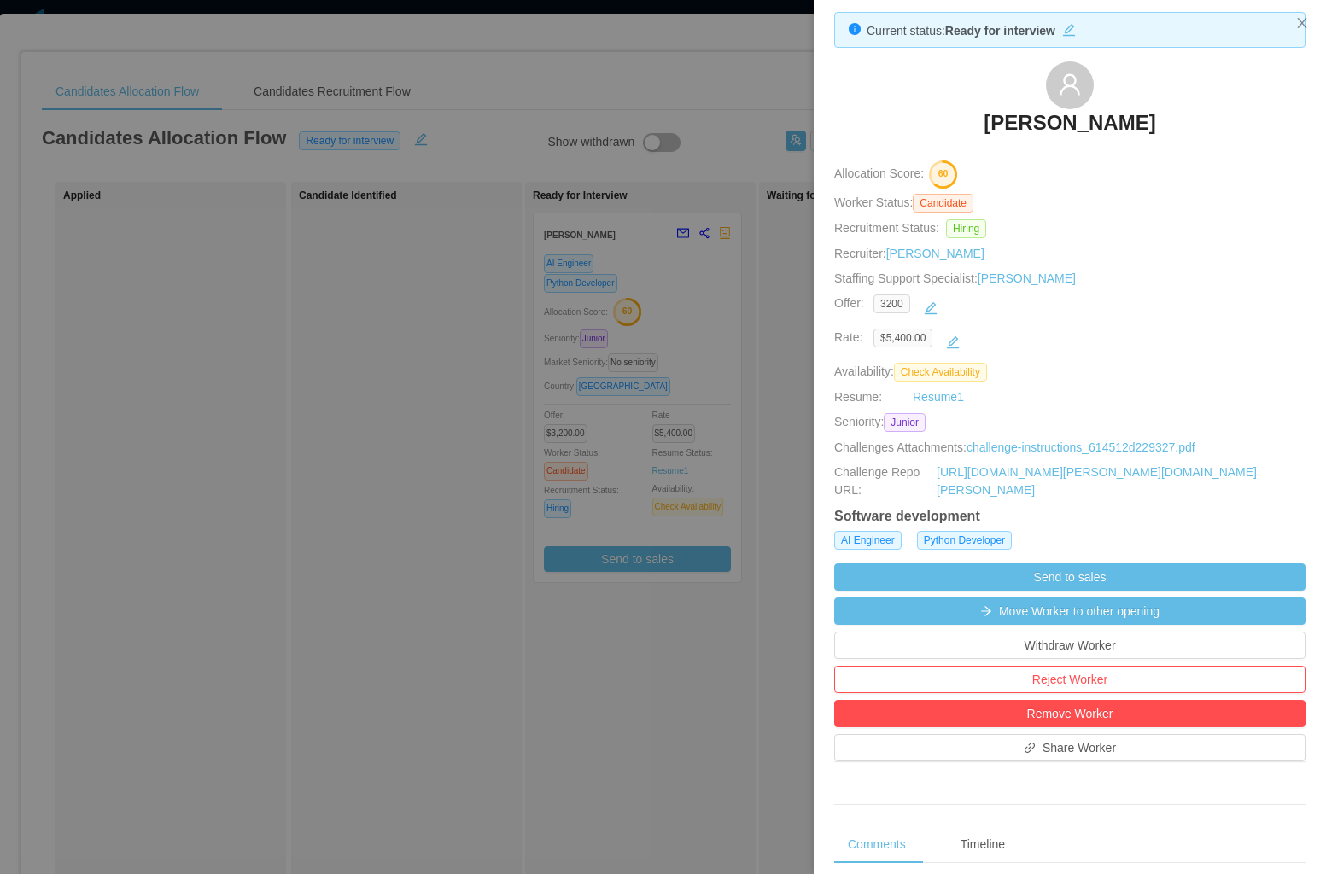
scroll to position [129, 0]
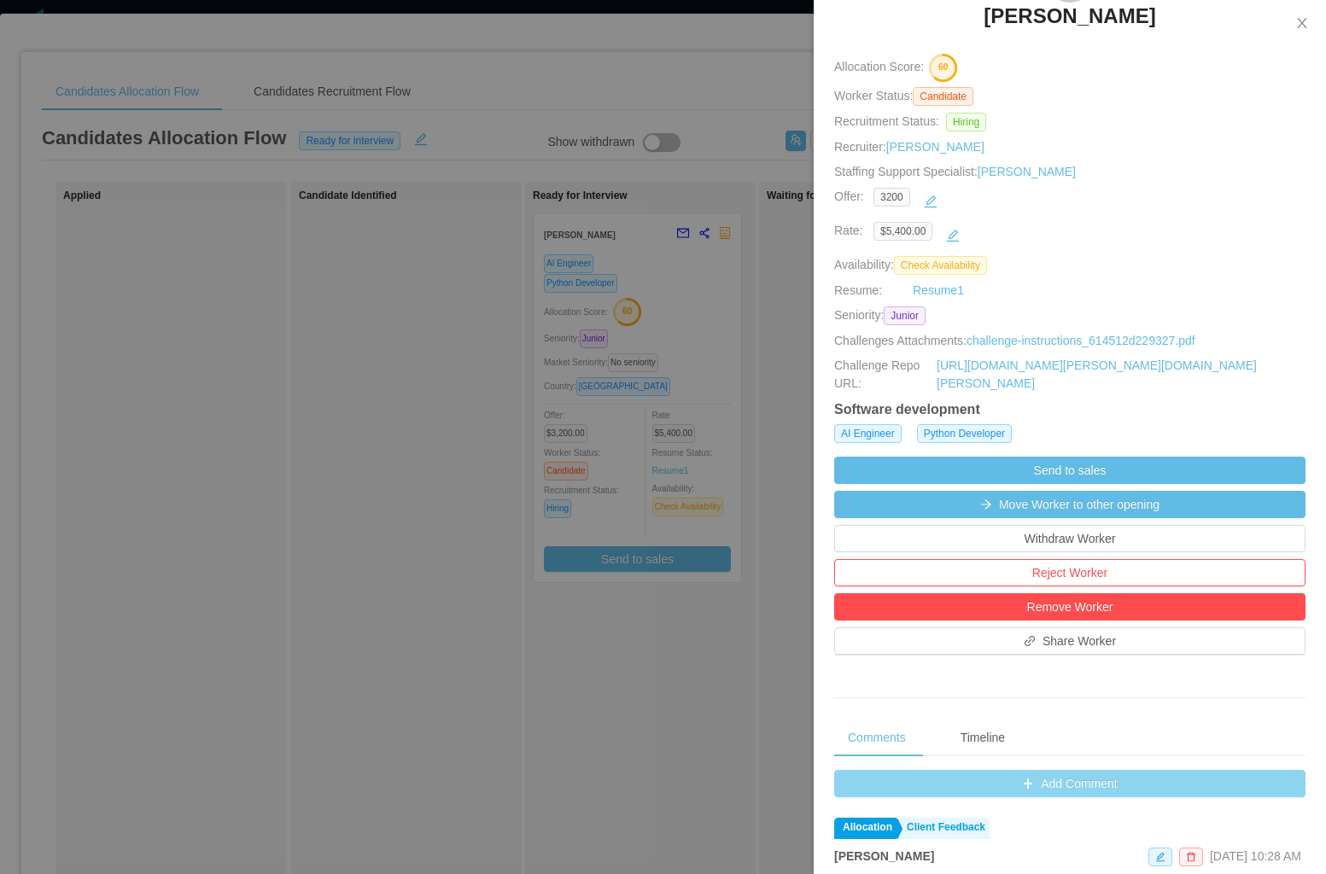
click at [1034, 781] on button "Add Comment" at bounding box center [1069, 783] width 471 height 27
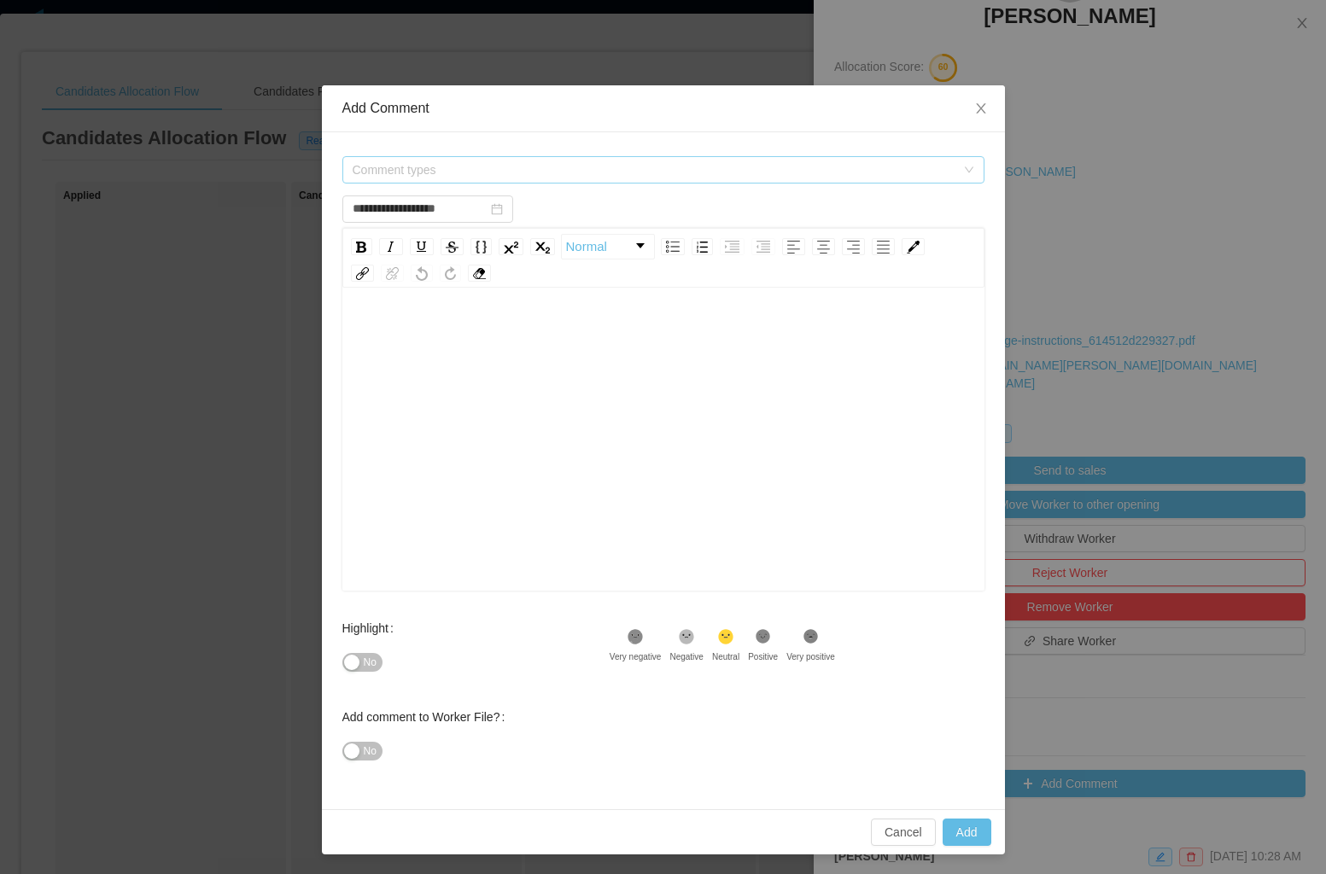
click at [515, 166] on span "Comment types" at bounding box center [654, 169] width 603 height 17
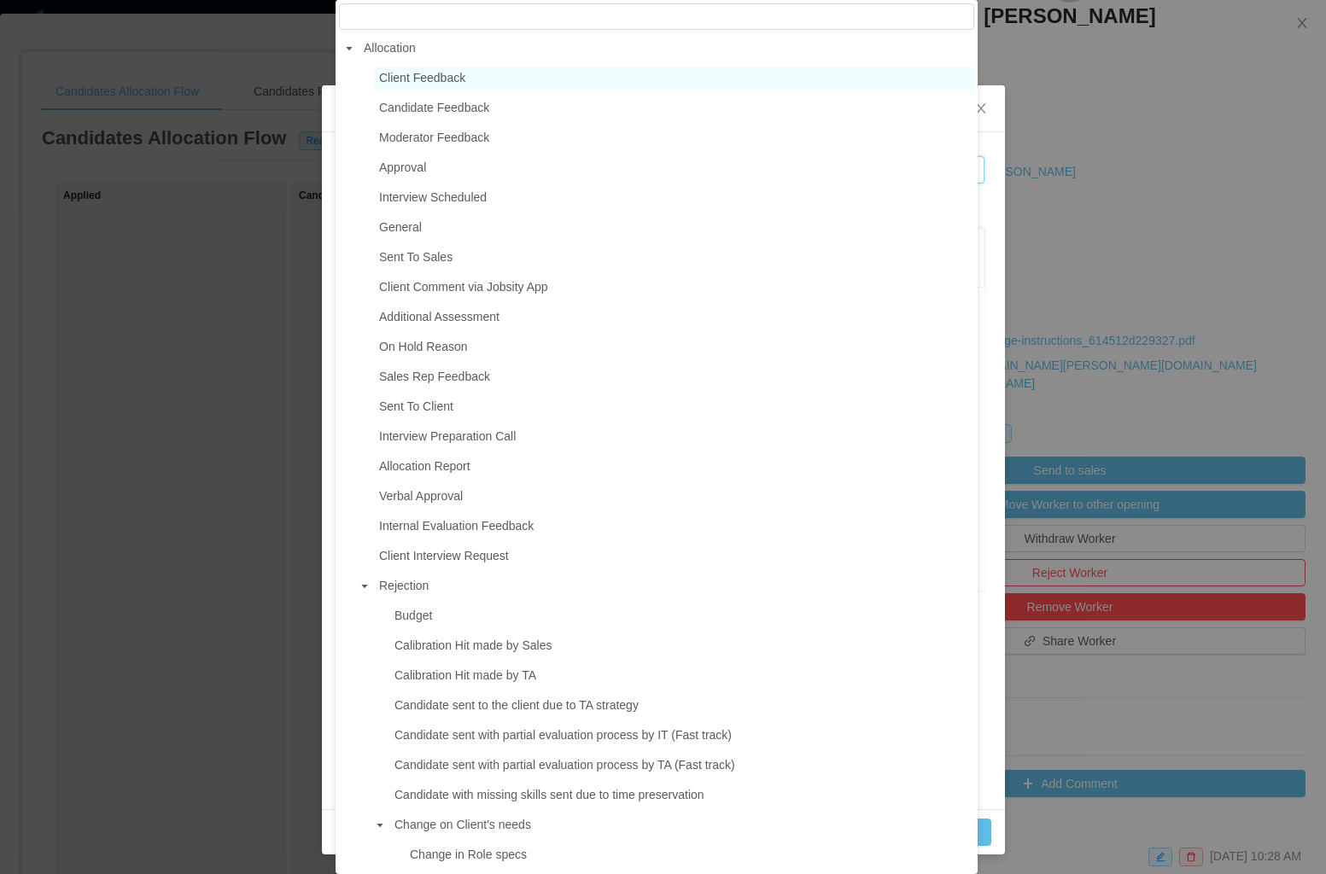
click at [470, 75] on span "Client Feedback" at bounding box center [674, 78] width 599 height 23
type input "**********"
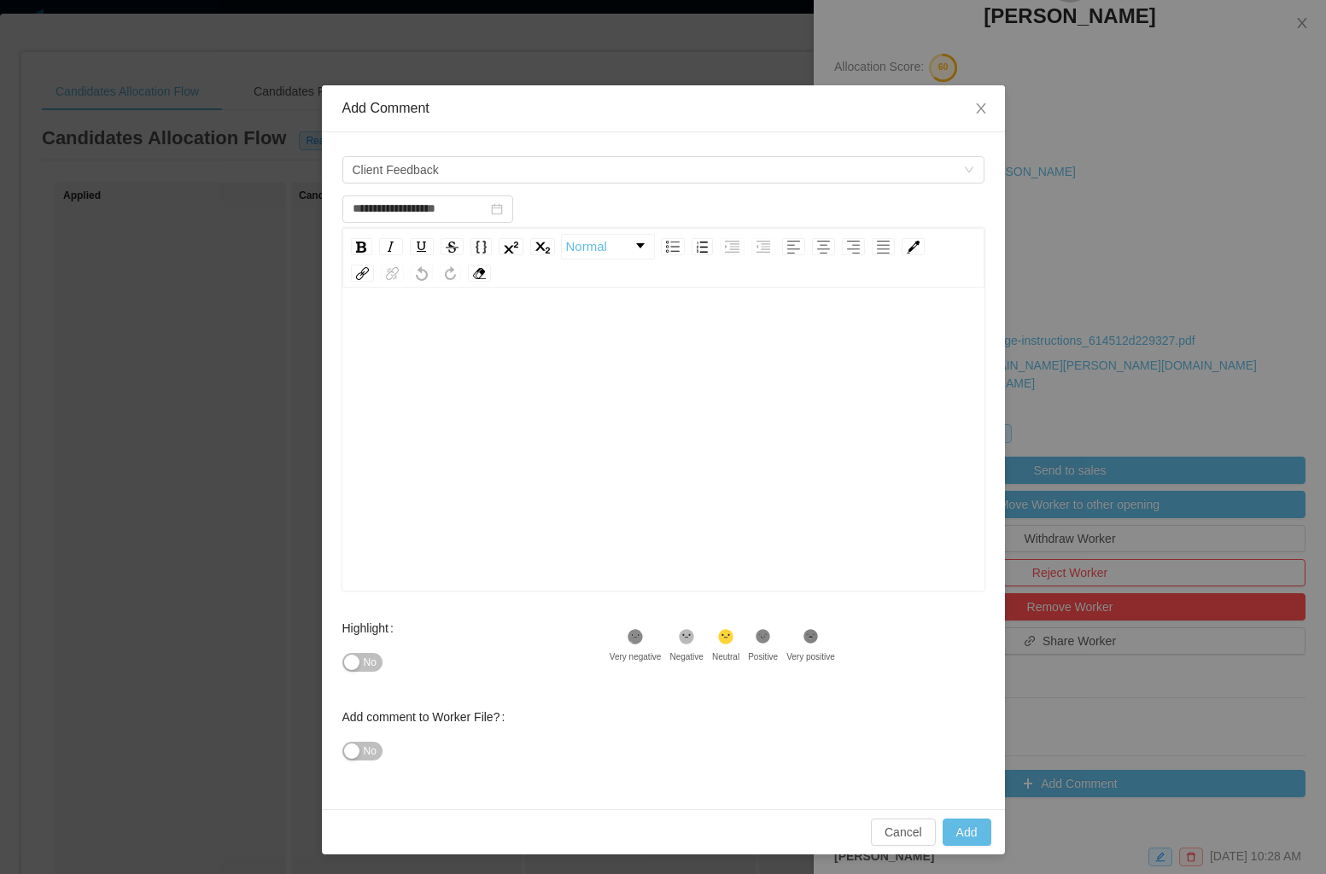
click at [463, 349] on div "rdw-editor" at bounding box center [664, 334] width 616 height 34
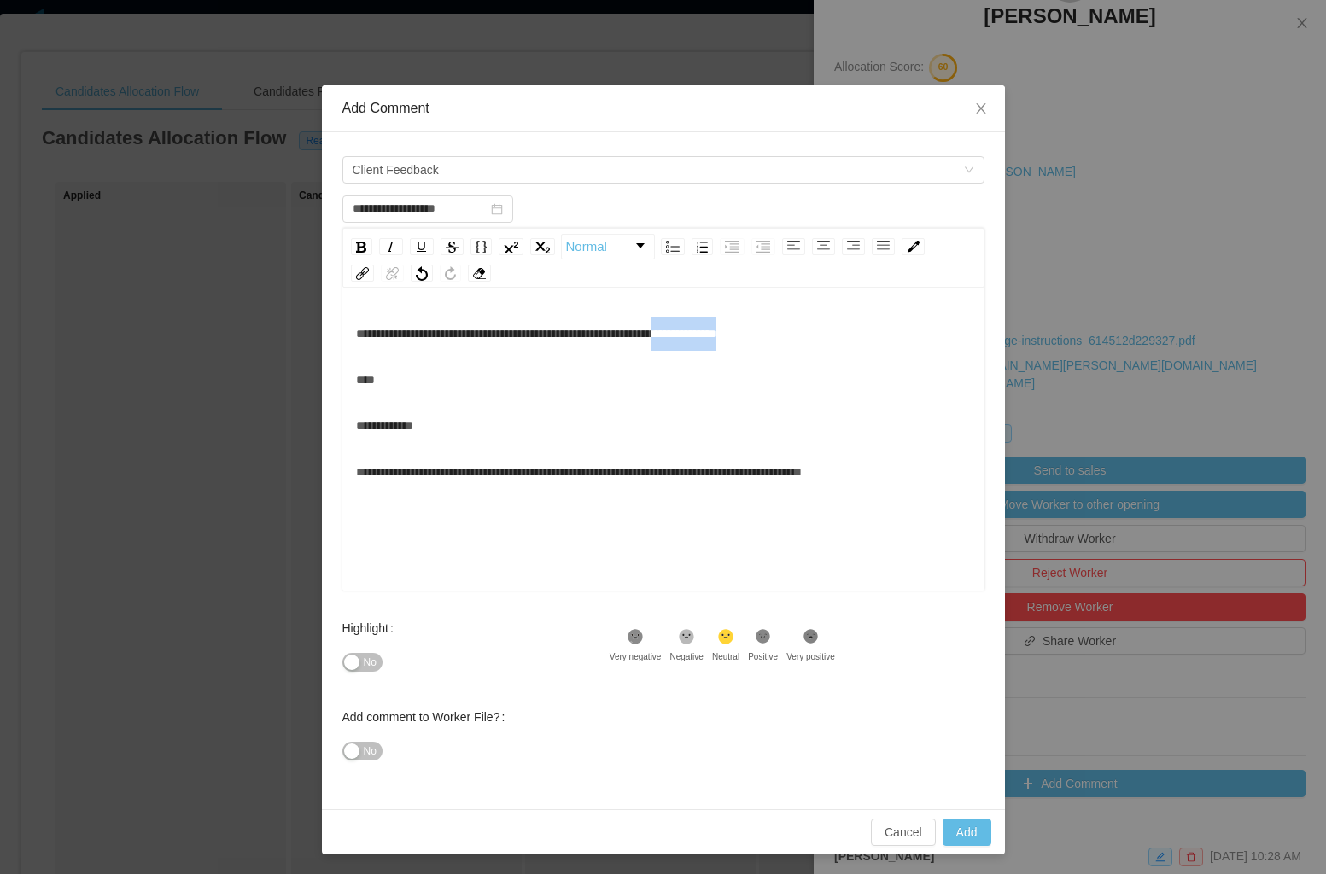
drag, startPoint x: 803, startPoint y: 327, endPoint x: 719, endPoint y: 323, distance: 83.8
click at [719, 323] on div "**********" at bounding box center [664, 334] width 616 height 34
type input "**********"
click at [972, 838] on button "Add" at bounding box center [967, 832] width 49 height 27
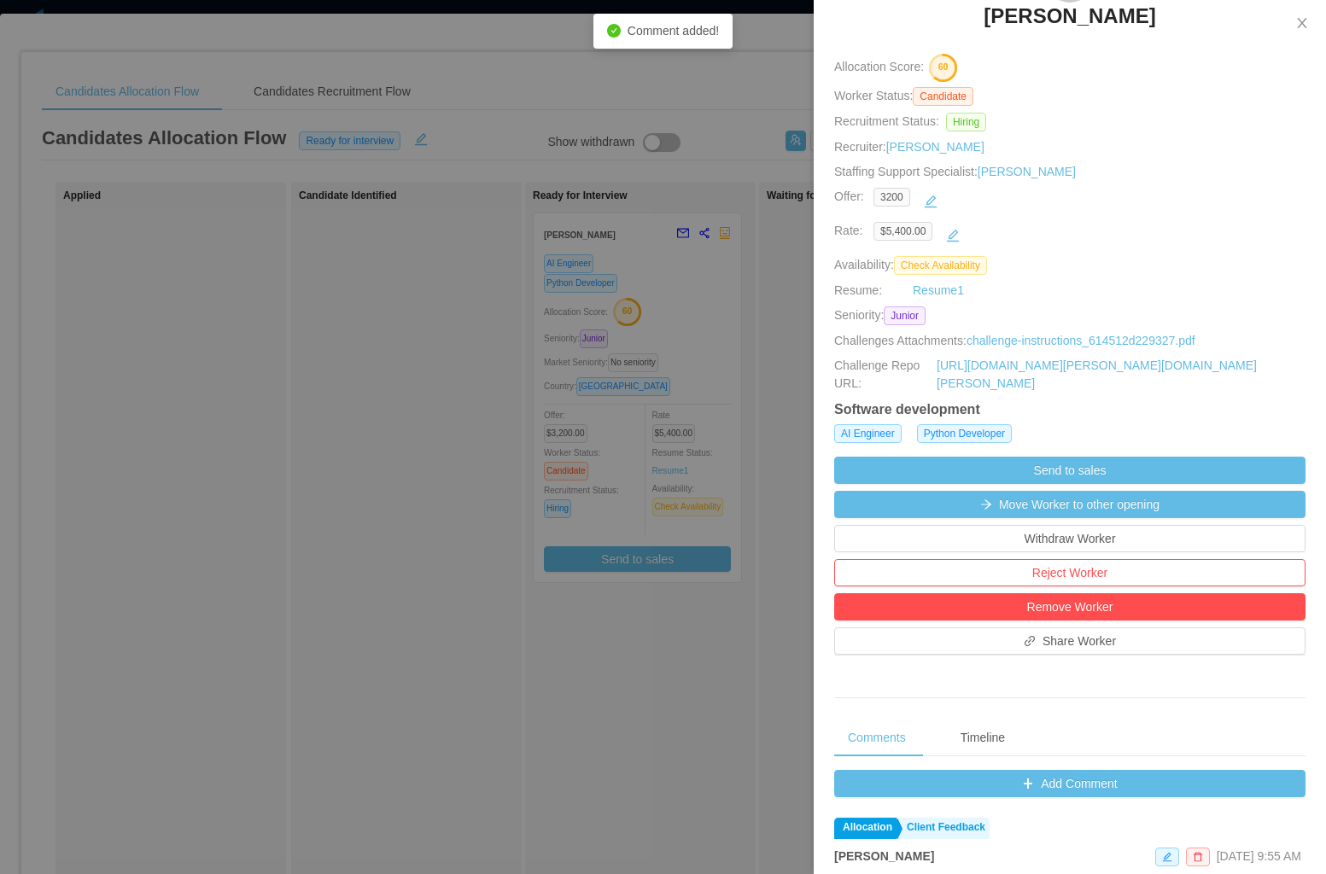
click at [776, 70] on div at bounding box center [663, 437] width 1326 height 874
